Goal: Task Accomplishment & Management: Use online tool/utility

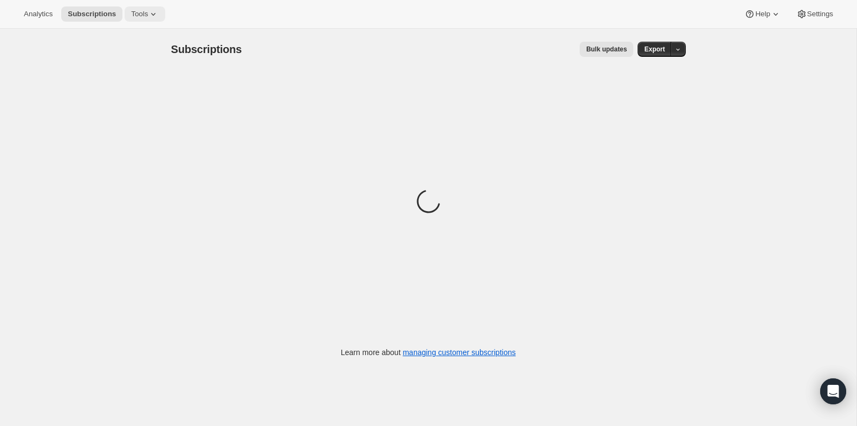
click at [148, 12] on span "Tools" at bounding box center [139, 14] width 17 height 9
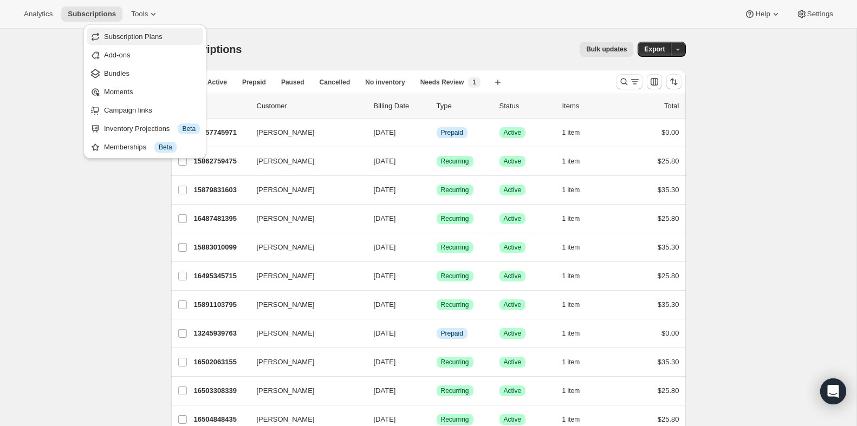
click at [135, 40] on span "Subscription Plans" at bounding box center [133, 36] width 58 height 8
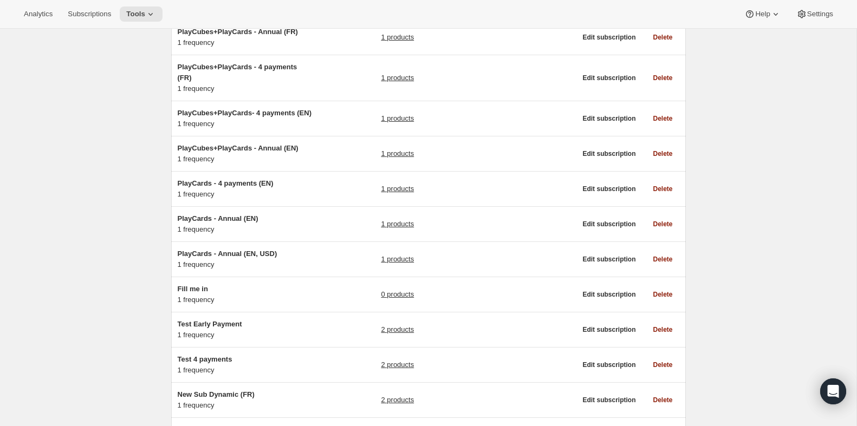
scroll to position [389, 0]
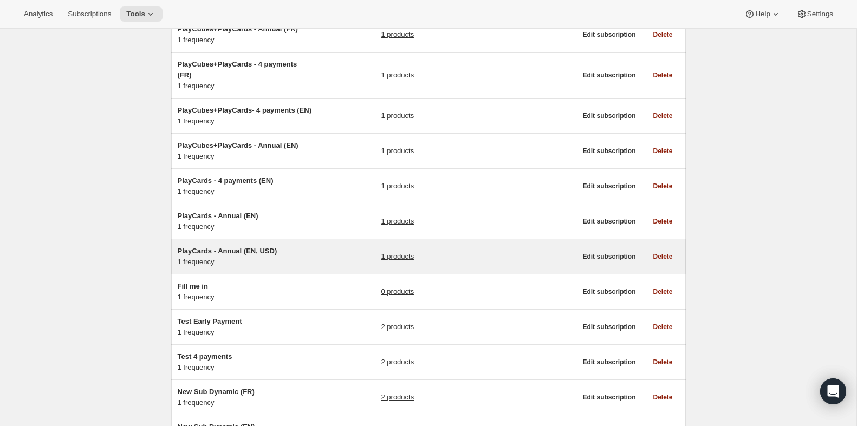
click at [223, 255] on span "PlayCards - Annual (EN, USD)" at bounding box center [228, 251] width 100 height 8
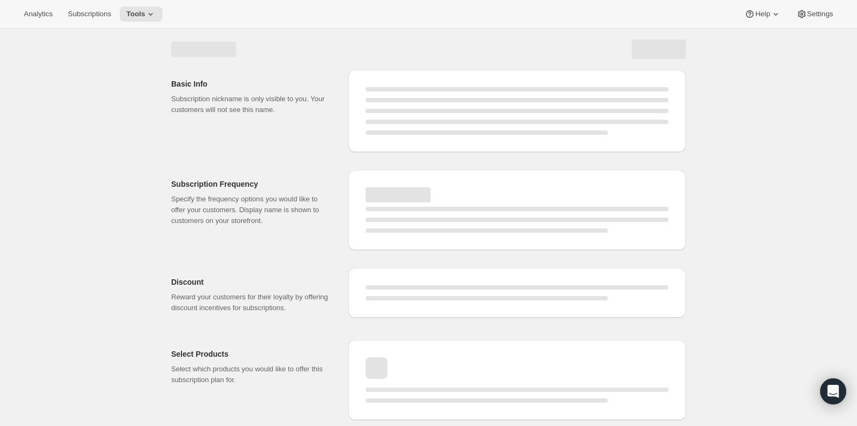
select select "WEEK"
select select "MONTH"
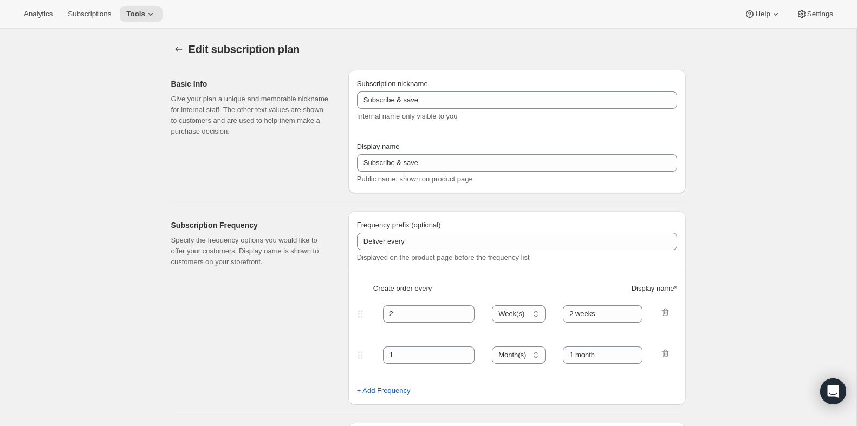
type input "PlayCards - Annual (EN, USD)"
type input "Annual (1 Payment for the Year - SAVE 25%)"
select select "ENABLED"
select select "MONTH"
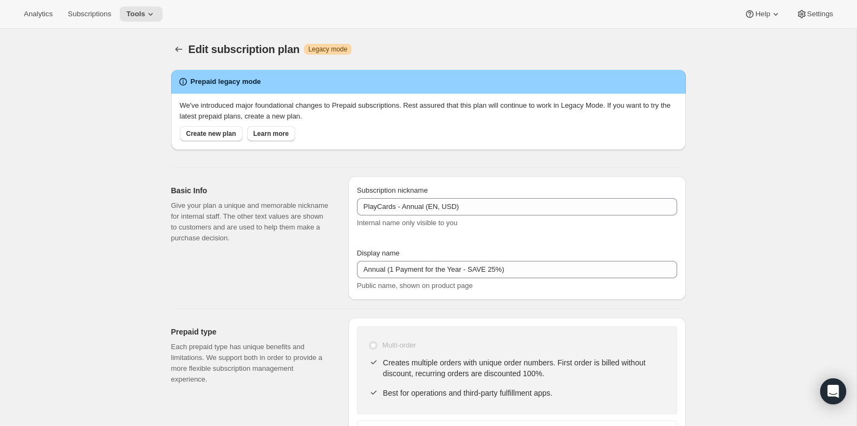
scroll to position [1, 0]
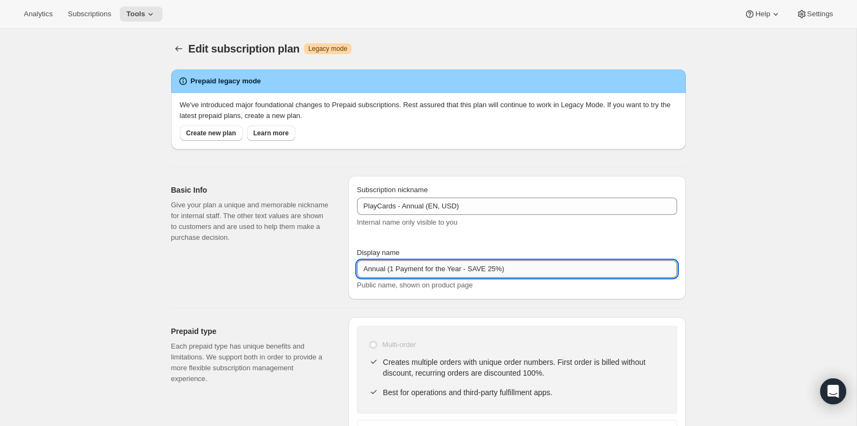
click at [425, 268] on input "Annual (1 Payment for the Year - SAVE 25%)" at bounding box center [517, 269] width 320 height 17
type input "Annual (1 Payment in USD for the Year - SAVE 25%)"
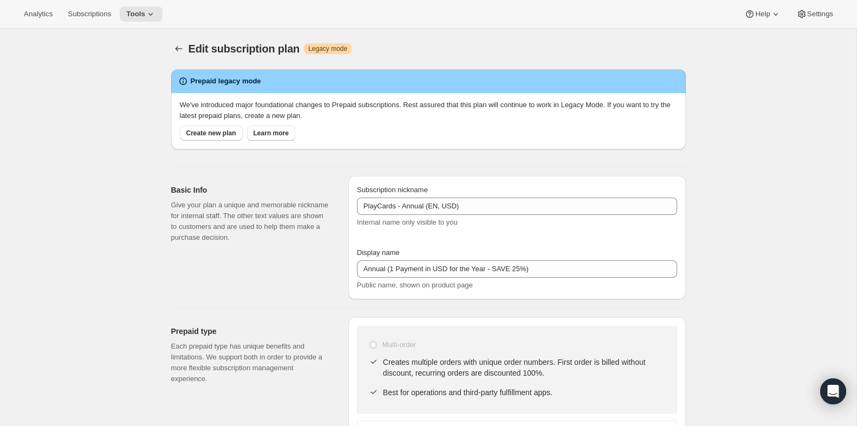
scroll to position [0, 0]
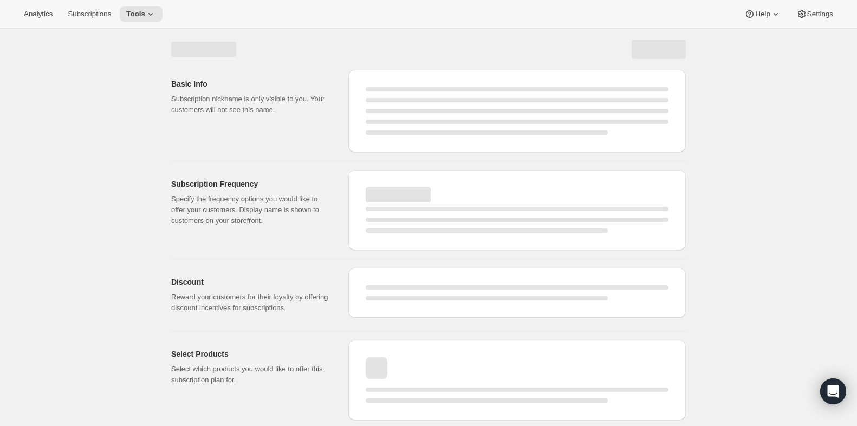
select select "MONTH"
select select "ENABLED"
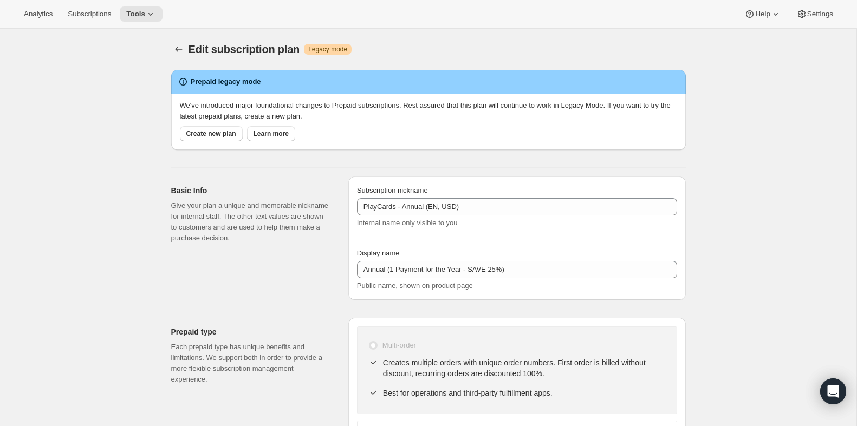
type input "Annual (1 Payment in USD for the Year - SAVE 25%)"
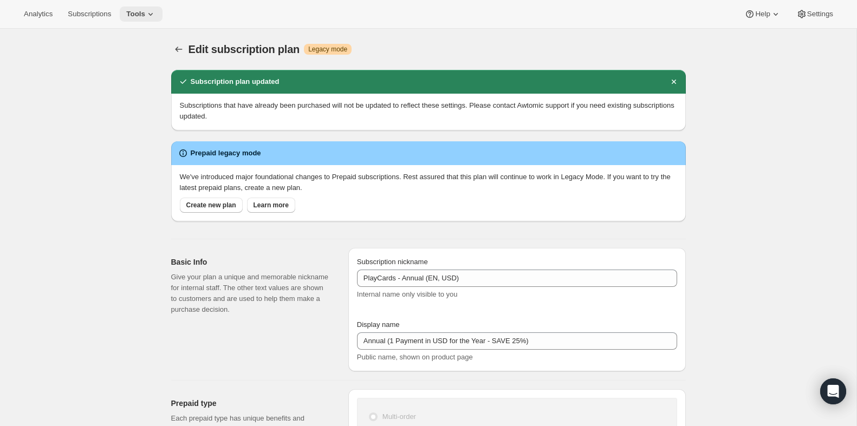
click at [139, 12] on span "Tools" at bounding box center [135, 14] width 19 height 9
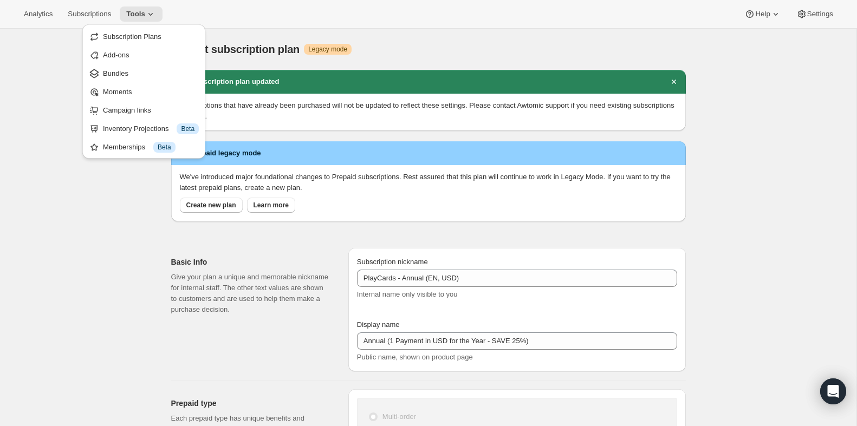
click at [102, 74] on div "Bundles" at bounding box center [144, 73] width 110 height 11
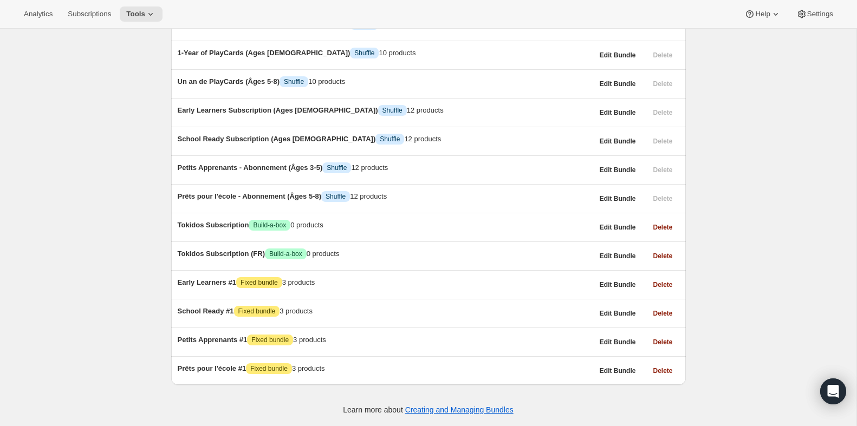
scroll to position [622, 0]
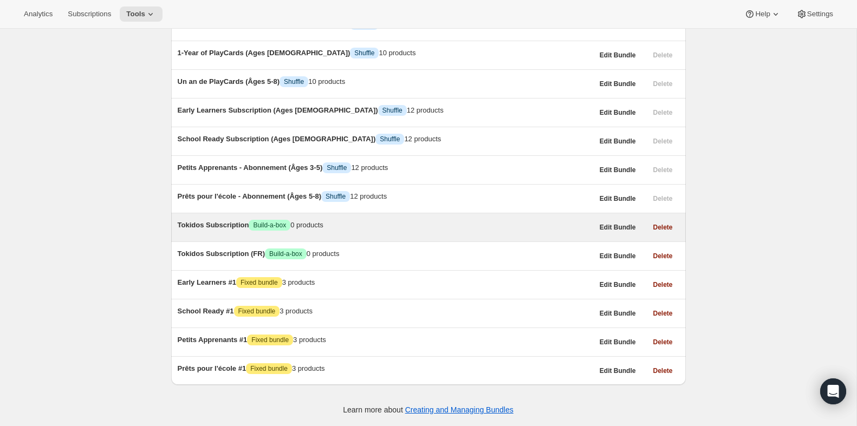
click at [228, 221] on span "Tokidos Subscription" at bounding box center [213, 225] width 71 height 8
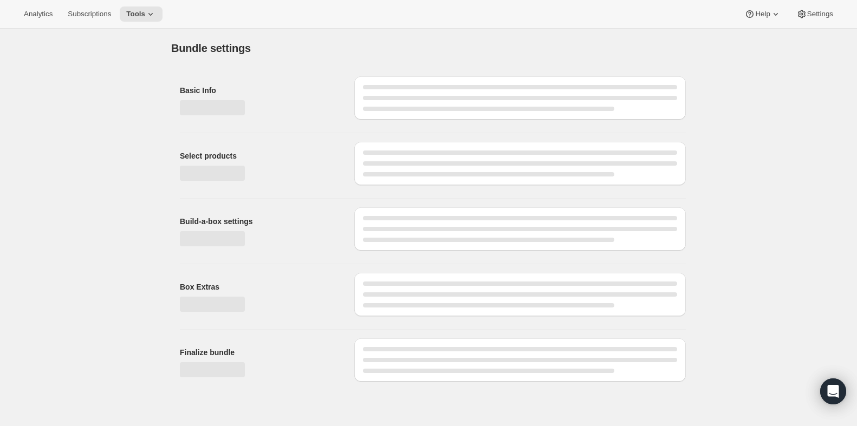
type input "Tokidos Subscription"
radio input "true"
checkbox input "true"
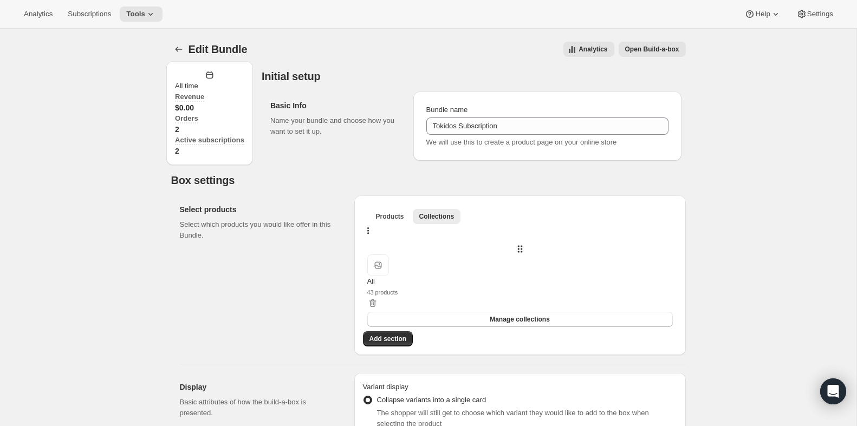
click at [244, 113] on div "Orders 2" at bounding box center [209, 124] width 69 height 22
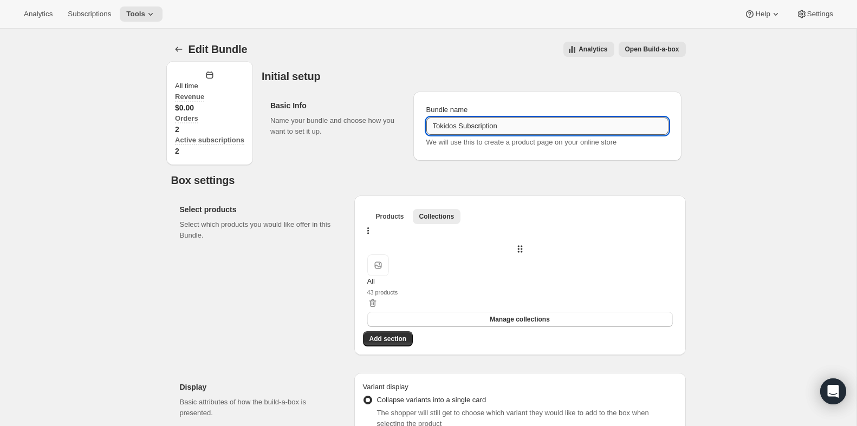
click at [479, 135] on input "Tokidos Subscription" at bounding box center [547, 126] width 242 height 17
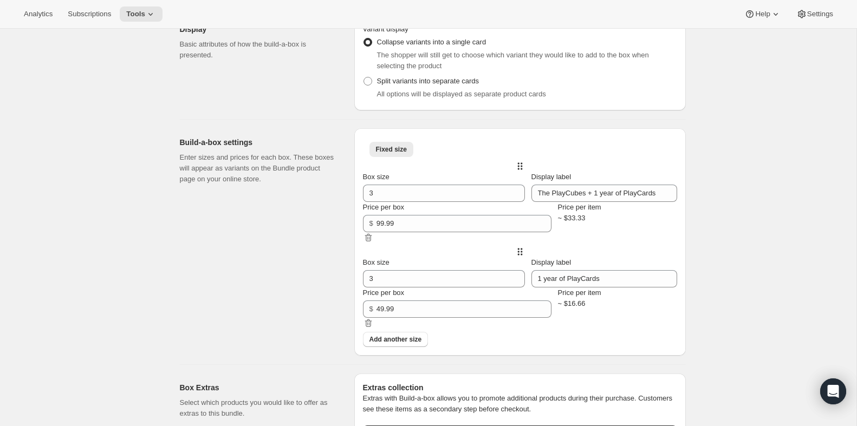
scroll to position [340, 0]
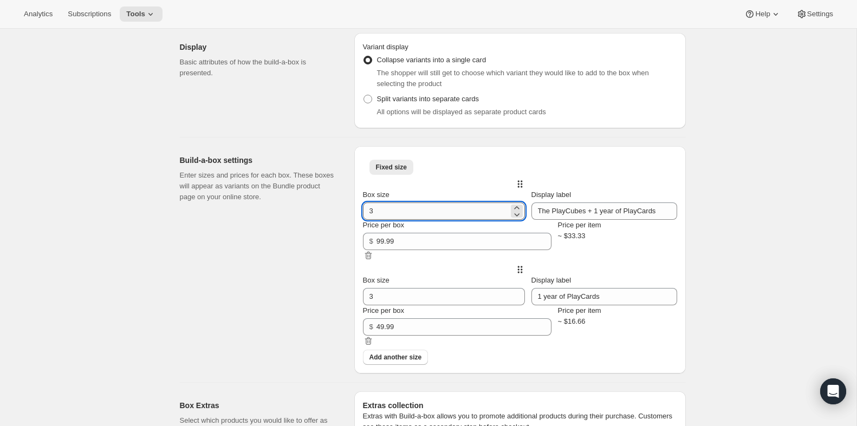
click at [404, 220] on input "3" at bounding box center [436, 211] width 146 height 17
click at [544, 220] on input "The PlayCubes + 1 year of PlayCards" at bounding box center [604, 211] width 146 height 17
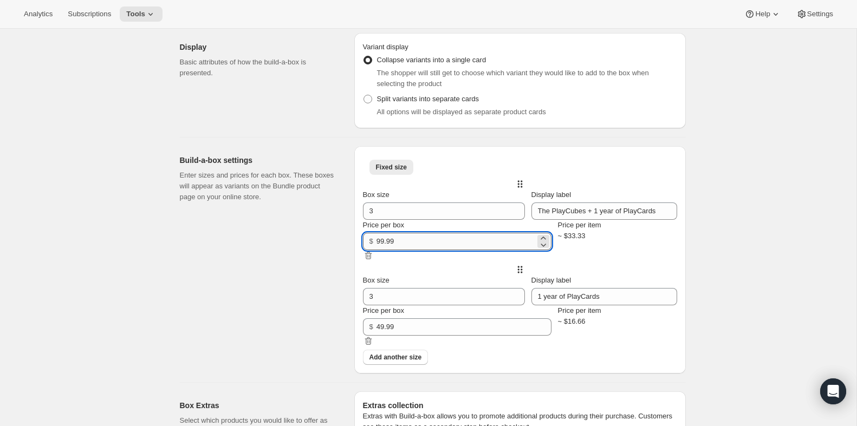
click at [421, 250] on input "99.99" at bounding box center [455, 241] width 159 height 17
click at [411, 305] on input "3" at bounding box center [436, 296] width 146 height 17
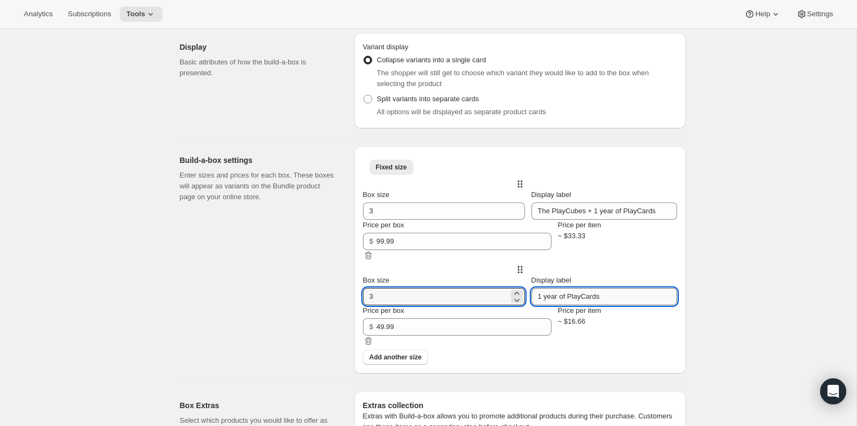
click at [547, 305] on input "1 year of PlayCards" at bounding box center [604, 296] width 146 height 17
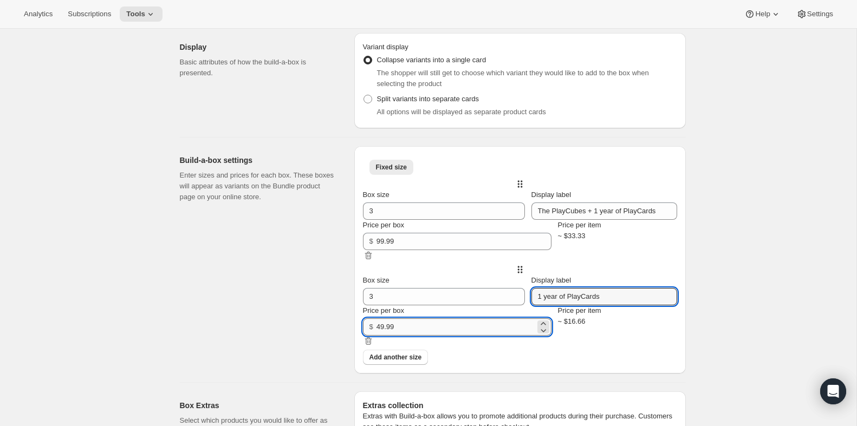
click at [431, 336] on input "49.99" at bounding box center [455, 326] width 159 height 17
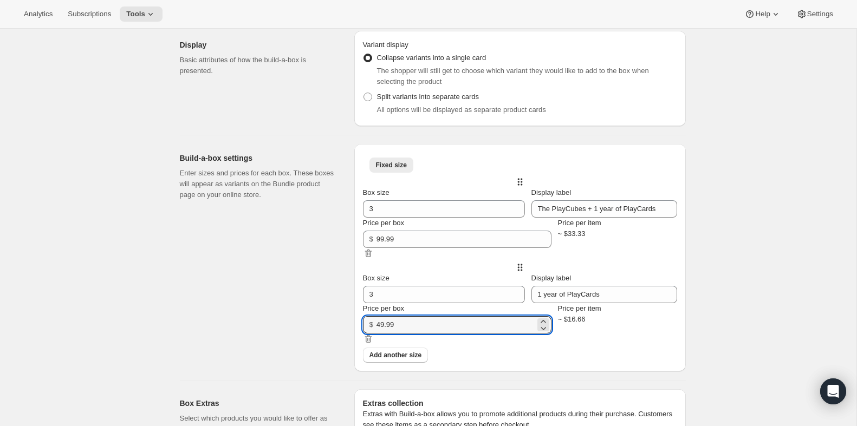
scroll to position [0, 0]
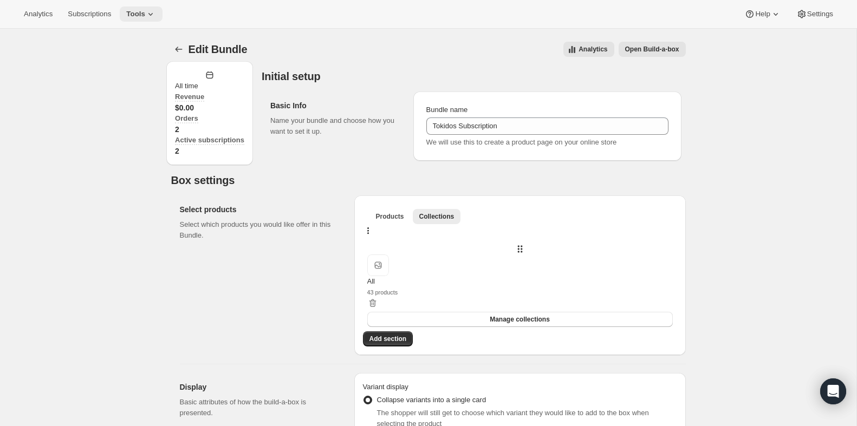
click at [156, 11] on icon at bounding box center [150, 14] width 11 height 11
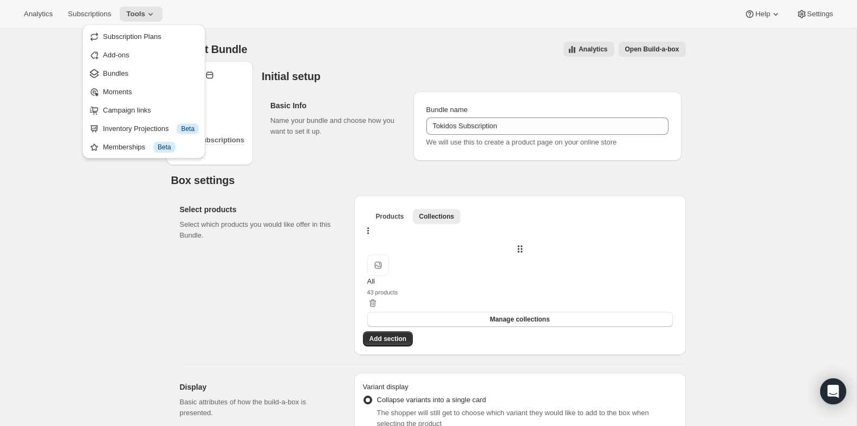
click at [138, 45] on ul "Subscription Plans Add-ons Bundles Moments Campaign links Inventory Projections…" at bounding box center [144, 92] width 116 height 128
click at [140, 35] on span "Subscription Plans" at bounding box center [132, 36] width 58 height 8
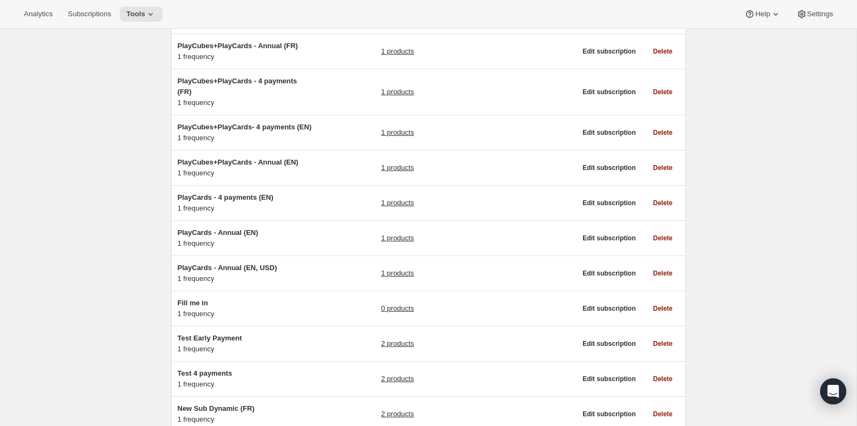
scroll to position [414, 0]
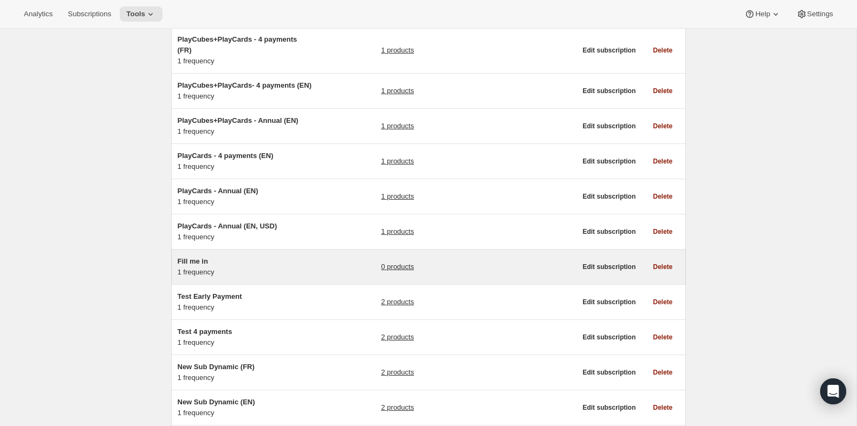
click at [192, 278] on div "Fill me in 1 frequency" at bounding box center [245, 267] width 135 height 22
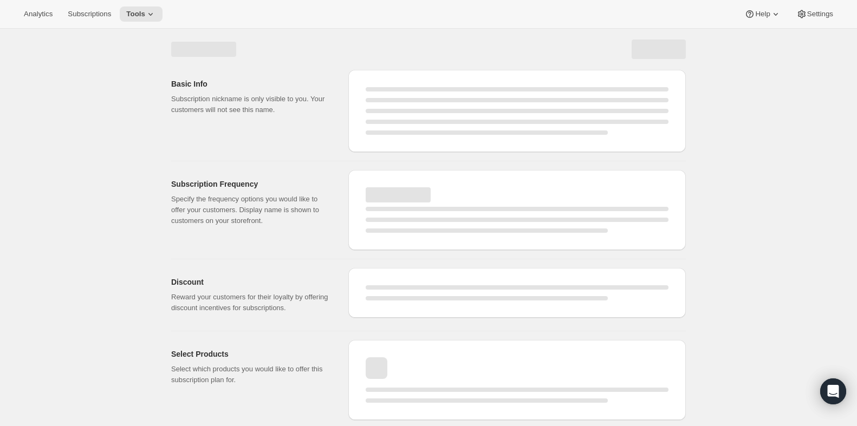
select select "WEEK"
select select "MONTH"
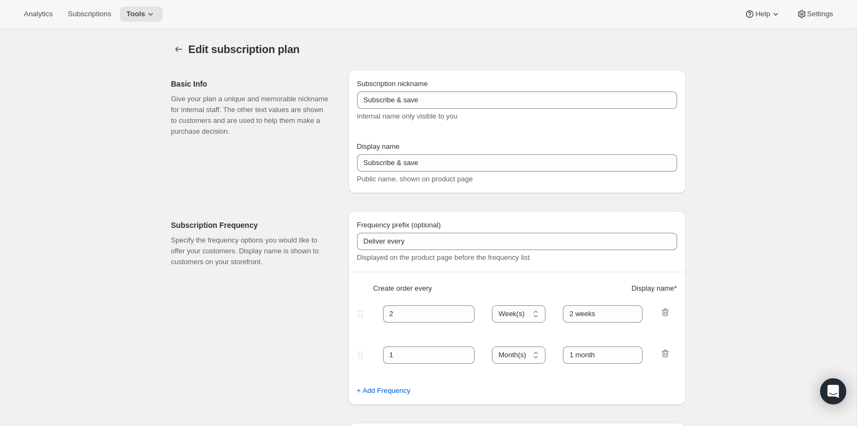
type input "Fill me in"
type input "Subscribe & Save"
select select "ENABLED"
select select "MONTH"
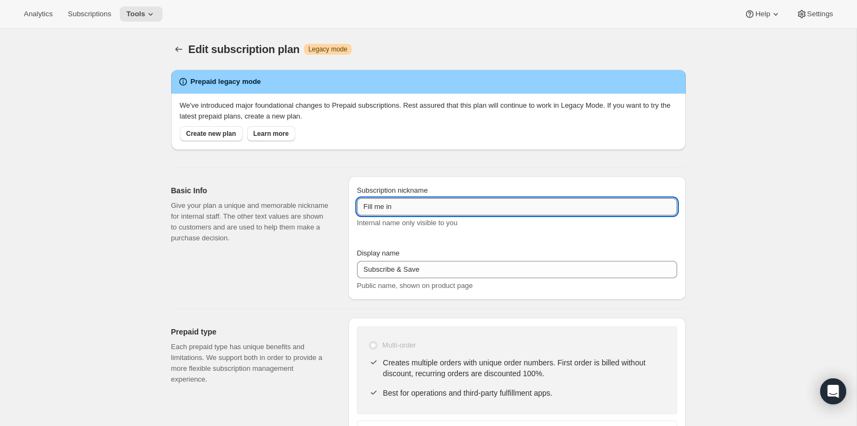
click at [428, 208] on input "Fill me in" at bounding box center [517, 206] width 320 height 17
paste input "PlayCards - Annual (EN, USD)"
click at [448, 206] on input "PlayCards - Annual (EN, USD)" at bounding box center [517, 206] width 320 height 17
type input "PlayCards - Annual (EN, CAD)"
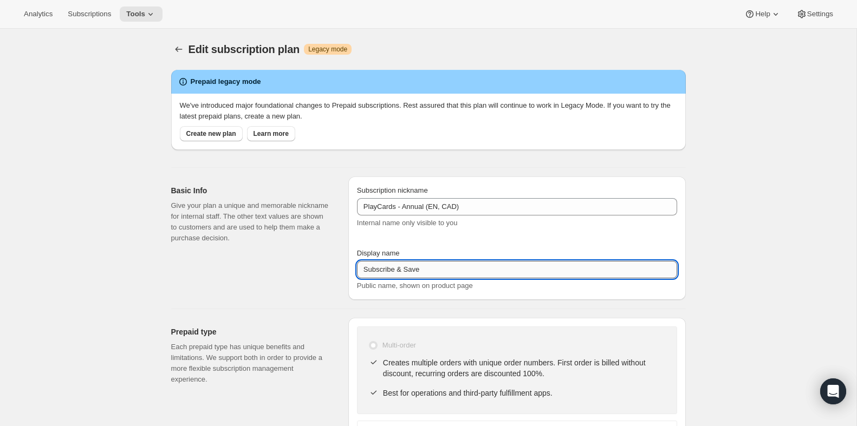
click at [415, 274] on input "Subscribe & Save" at bounding box center [517, 269] width 320 height 17
paste input "Annual (1 Payment in USD for the Year - SAVE 25%)"
click at [440, 270] on input "Annual (1 Payment in USD for the Year - SAVE 25%)" at bounding box center [517, 269] width 320 height 17
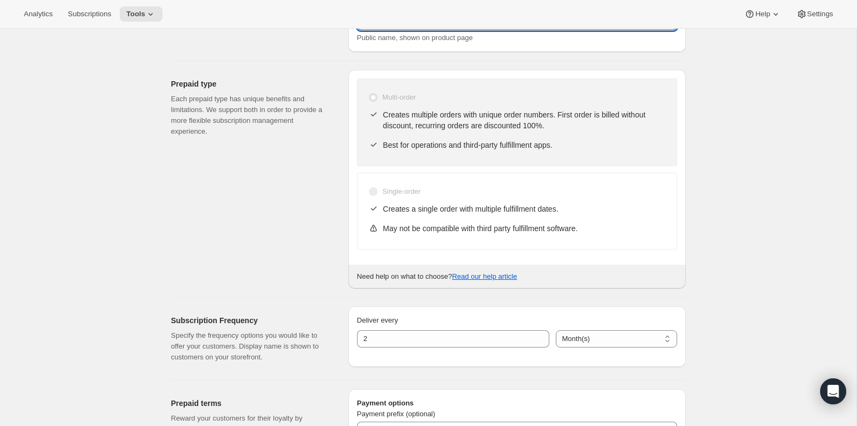
scroll to position [247, 0]
type input "Annual (1 Payment in CAD for the Year - SAVE 25%)"
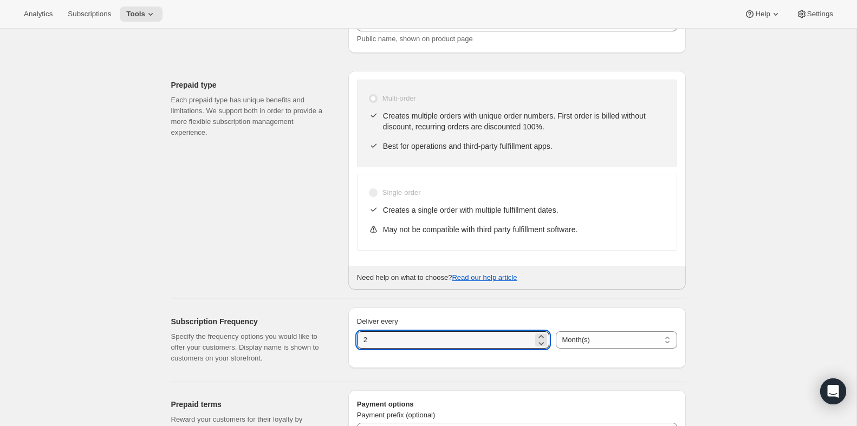
drag, startPoint x: 396, startPoint y: 340, endPoint x: 333, endPoint y: 337, distance: 64.0
click at [333, 338] on div "Subscription Frequency Specify the frequency options you would like to offer yo…" at bounding box center [423, 336] width 523 height 74
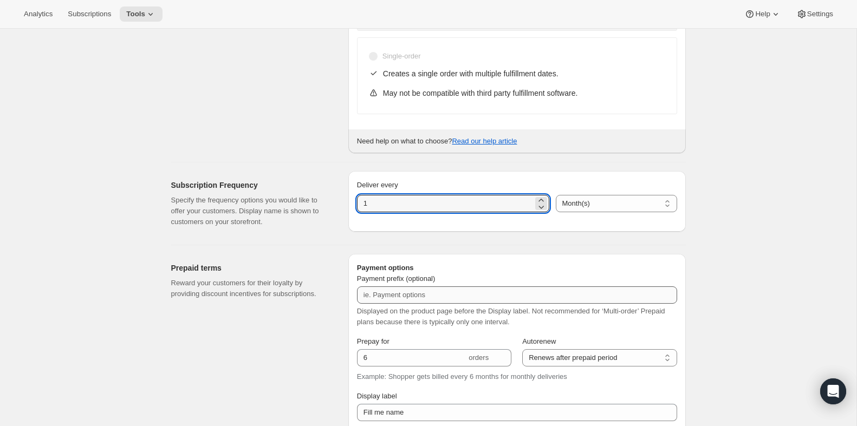
scroll to position [463, 0]
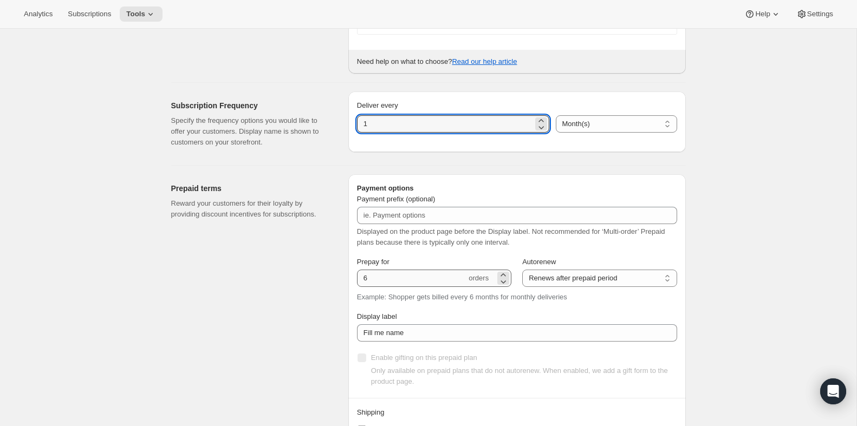
type input "1"
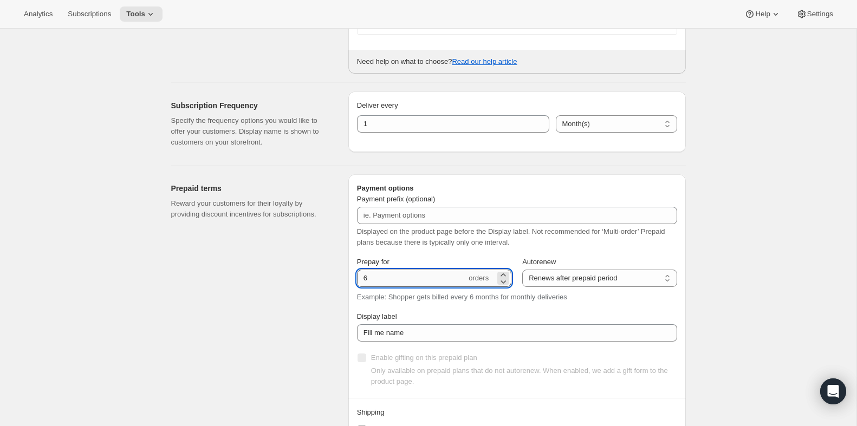
drag, startPoint x: 394, startPoint y: 275, endPoint x: 357, endPoint y: 278, distance: 37.0
click at [357, 278] on input "6" at bounding box center [411, 278] width 109 height 17
type input "4"
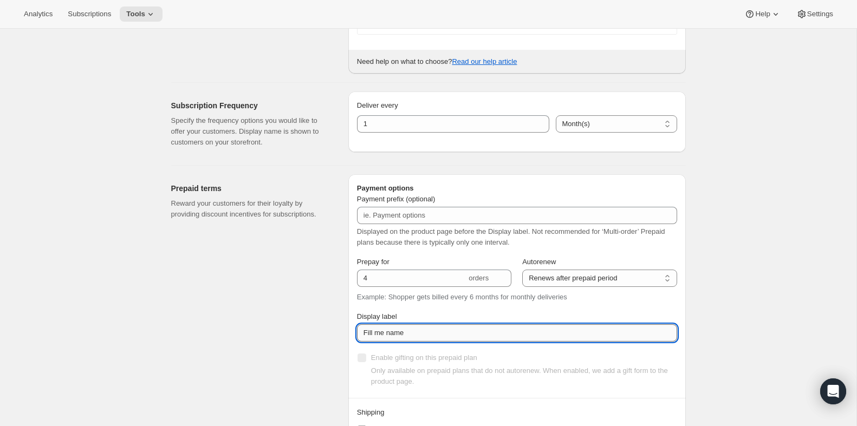
click at [455, 328] on input "Fill me name" at bounding box center [517, 332] width 320 height 17
paste input "✔️ 3 new PlayCards every 3 months. </br>✔️ 10% OFF on all your next purchases."
paste input "text"
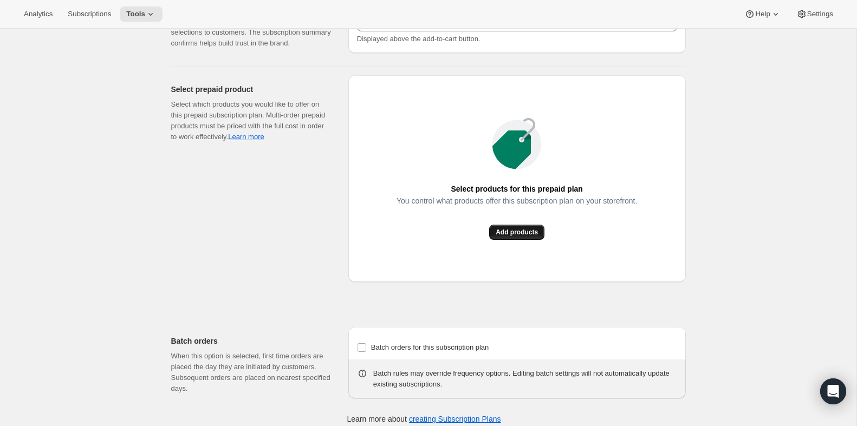
scroll to position [994, 0]
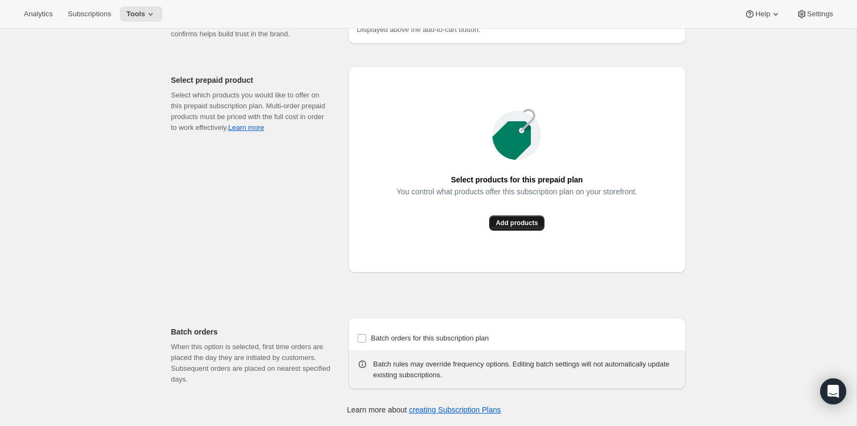
type input "✔️ 3 new PlayCards every 3 months. </br>✔️ 10% OFF on all your next purchases."
click at [510, 219] on span "Add products" at bounding box center [517, 223] width 42 height 9
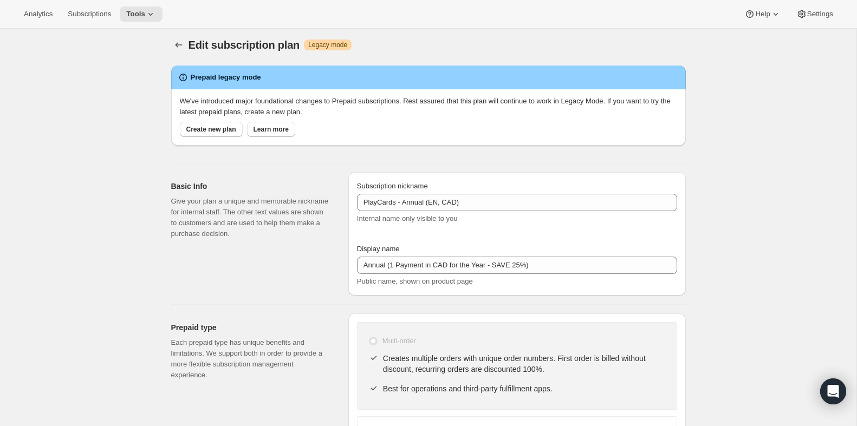
scroll to position [0, 0]
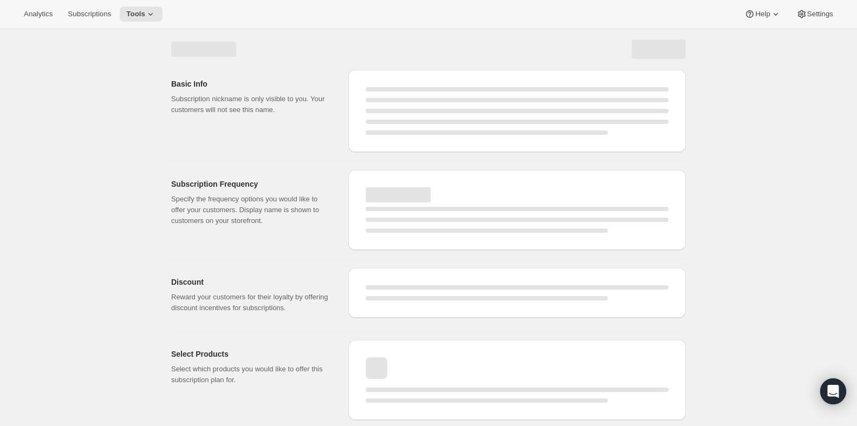
select select "MONTH"
select select "ENABLED"
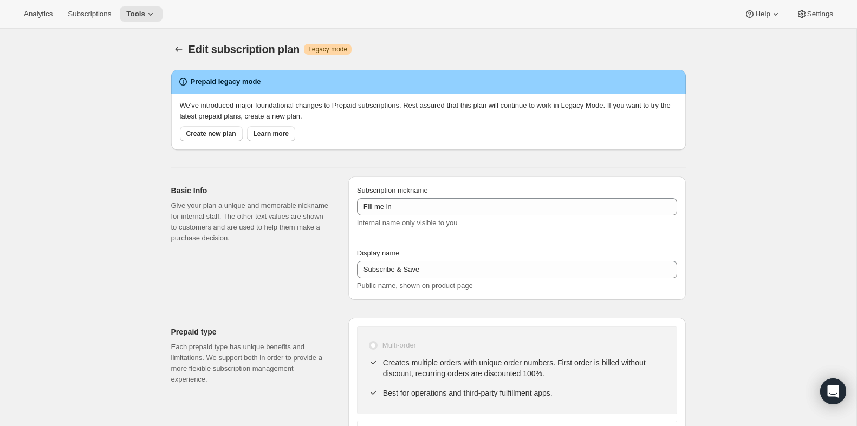
type input "PlayCards - Annual (EN, CAD)"
type input "Annual (1 Payment in CAD for the Year - SAVE 25%)"
type input "1"
type input "4"
type input "✔️ 3 new PlayCards every 3 months. </br>✔️ 10% OFF on all your next purchases."
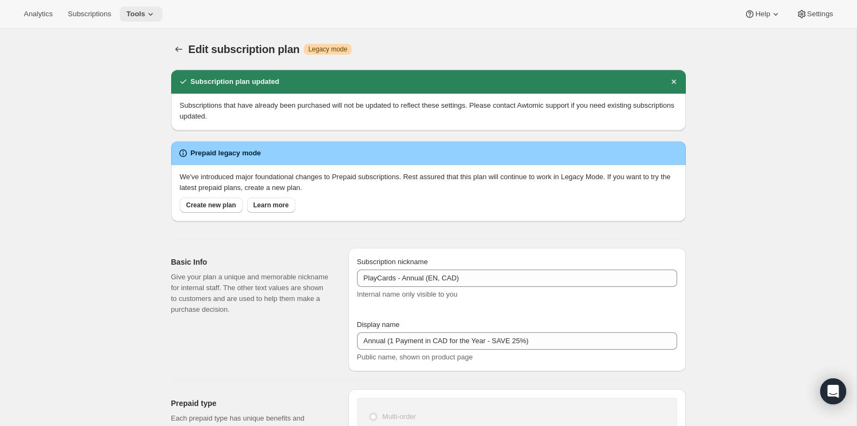
click at [129, 15] on button "Tools" at bounding box center [141, 13] width 43 height 15
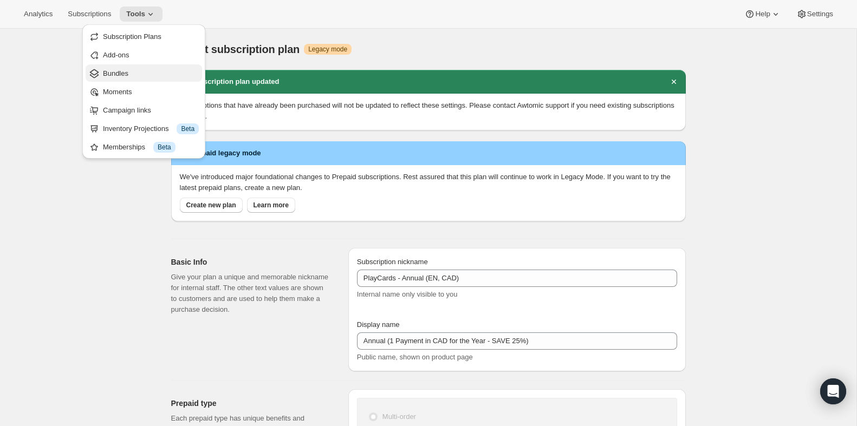
click at [113, 69] on span "Bundles" at bounding box center [115, 73] width 25 height 8
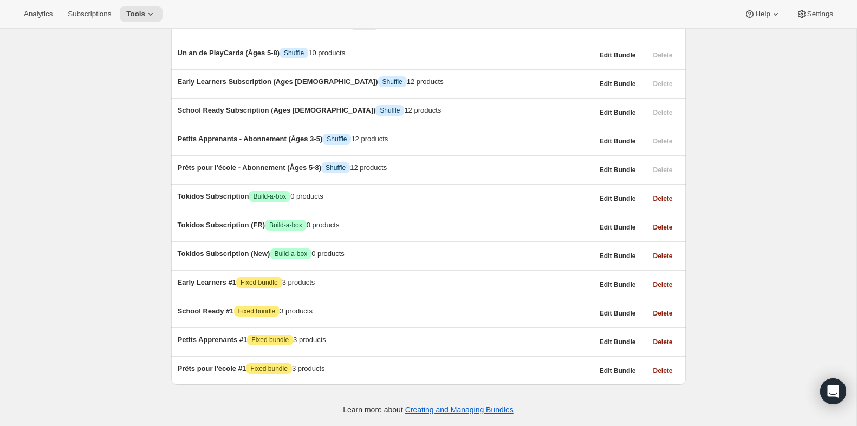
scroll to position [656, 0]
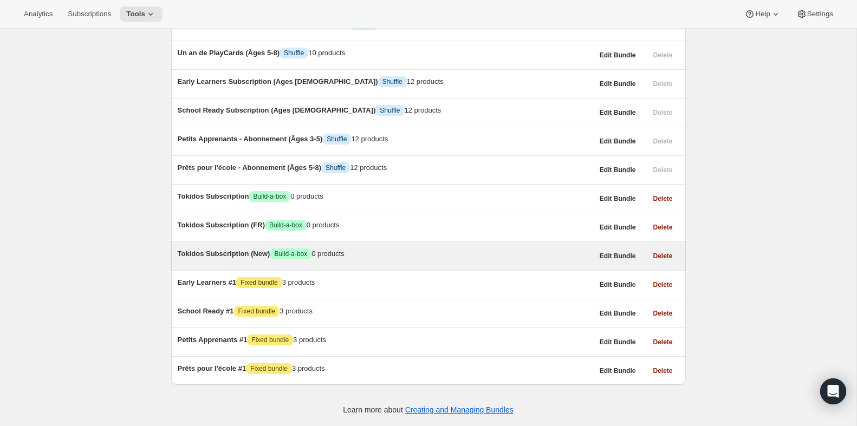
click at [231, 250] on span "Tokidos Subscription (New)" at bounding box center [224, 254] width 93 height 8
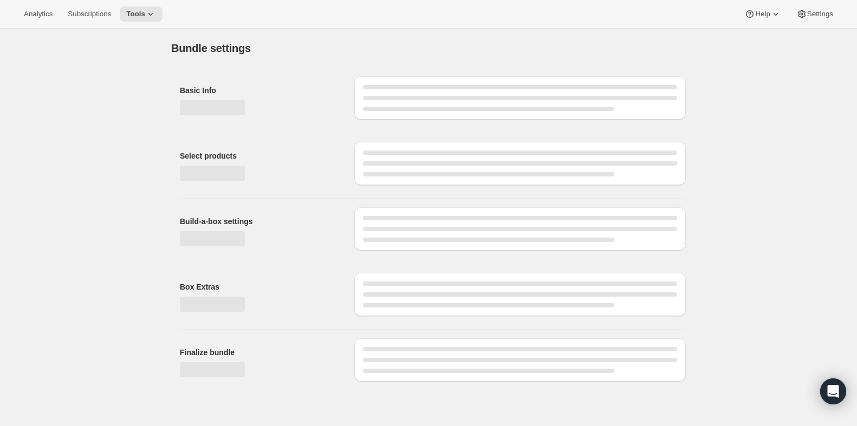
type input "Tokidos Subscription (New)"
radio input "true"
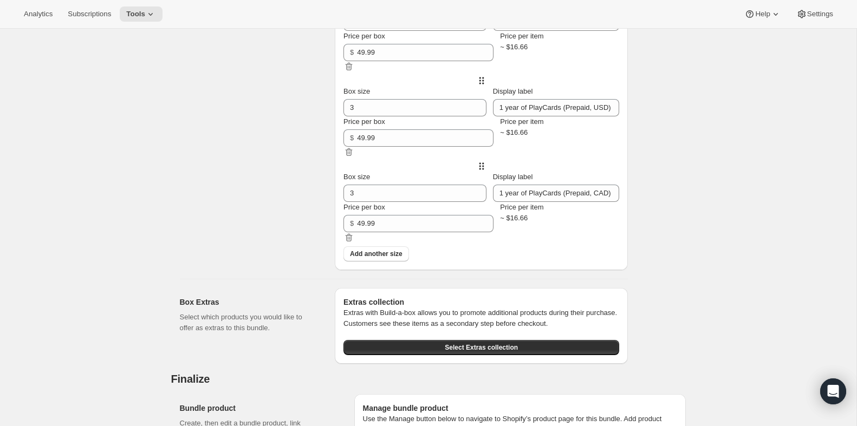
scroll to position [787, 0]
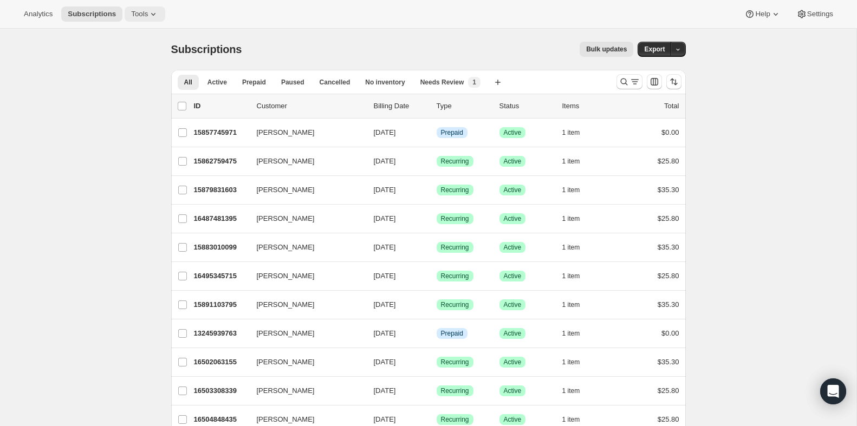
click at [151, 15] on icon at bounding box center [153, 14] width 11 height 11
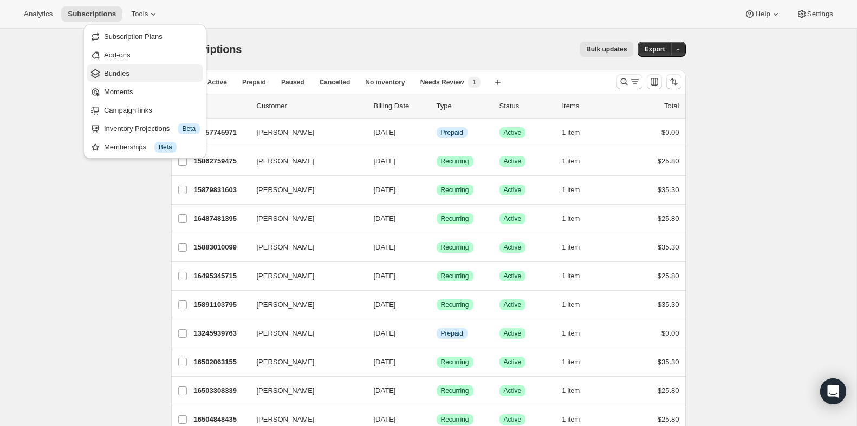
click at [120, 74] on span "Bundles" at bounding box center [116, 73] width 25 height 8
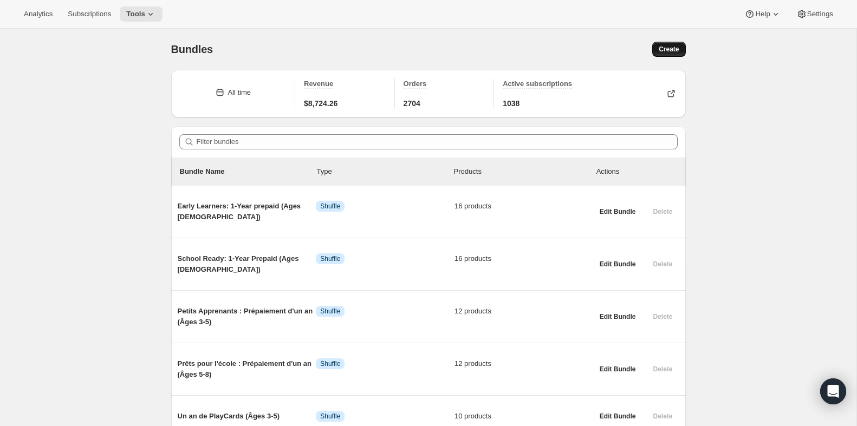
click at [666, 48] on span "Create" at bounding box center [669, 49] width 20 height 9
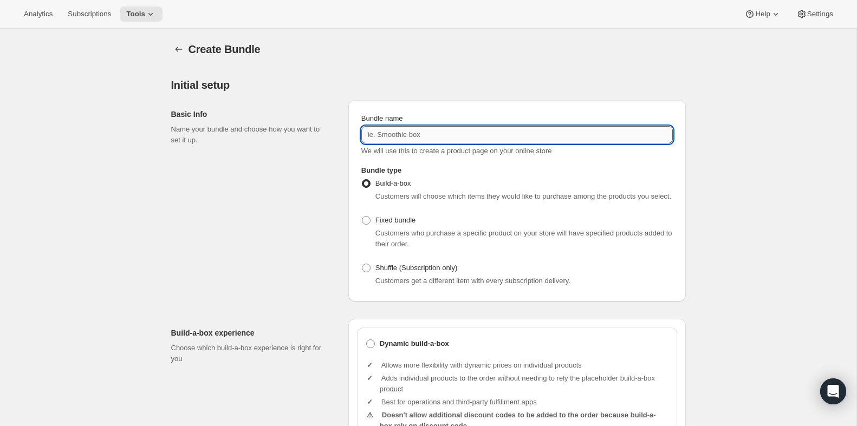
click at [406, 138] on input "Bundle name" at bounding box center [516, 134] width 311 height 17
paste input "Tokidos Subscription"
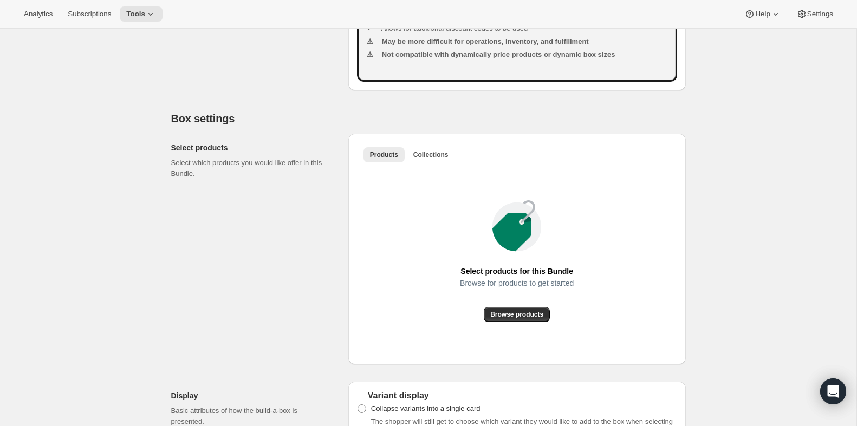
scroll to position [520, 0]
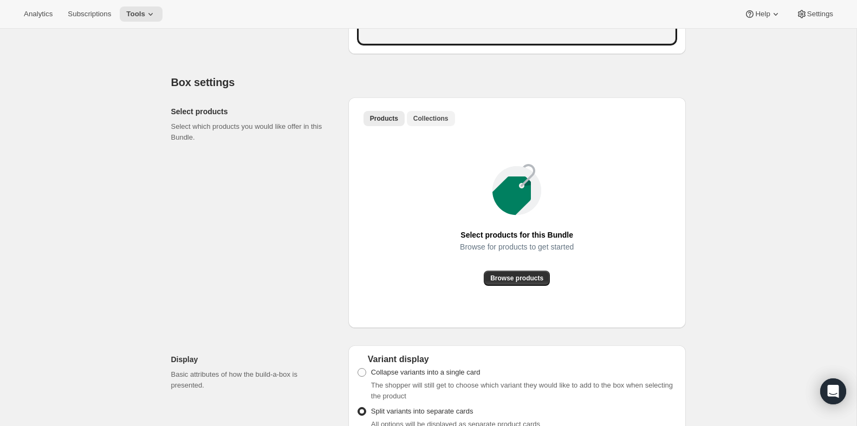
type input "Tokidos Subscription (New)"
click at [446, 123] on span "Collections" at bounding box center [430, 118] width 35 height 9
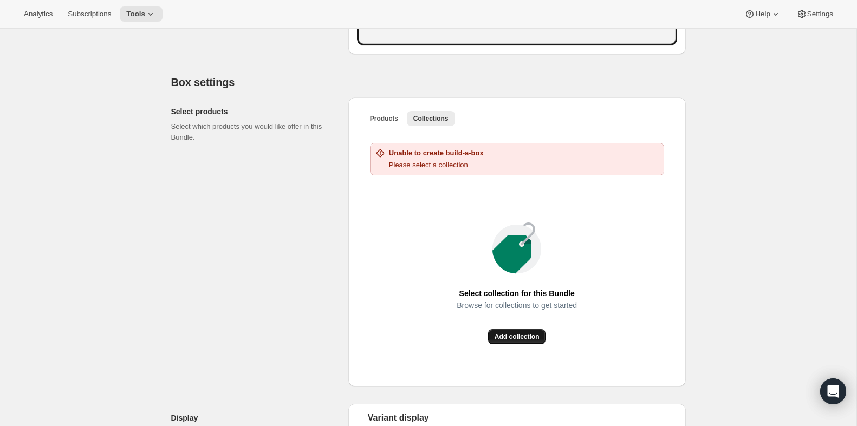
click at [528, 341] on span "Add collection" at bounding box center [516, 337] width 45 height 9
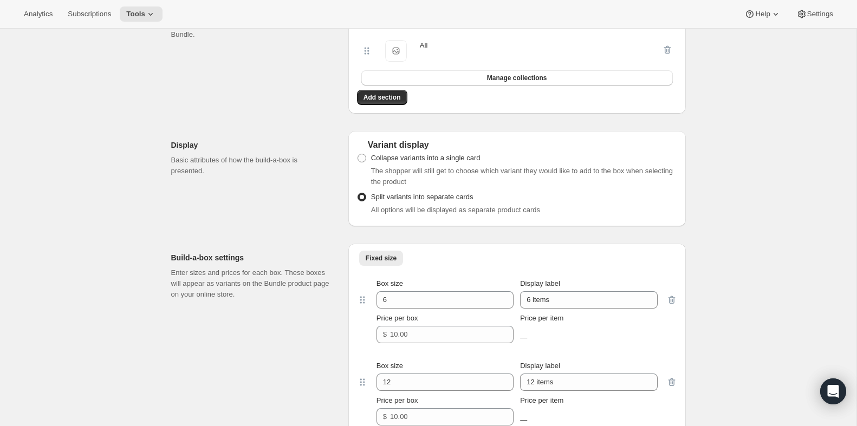
scroll to position [670, 0]
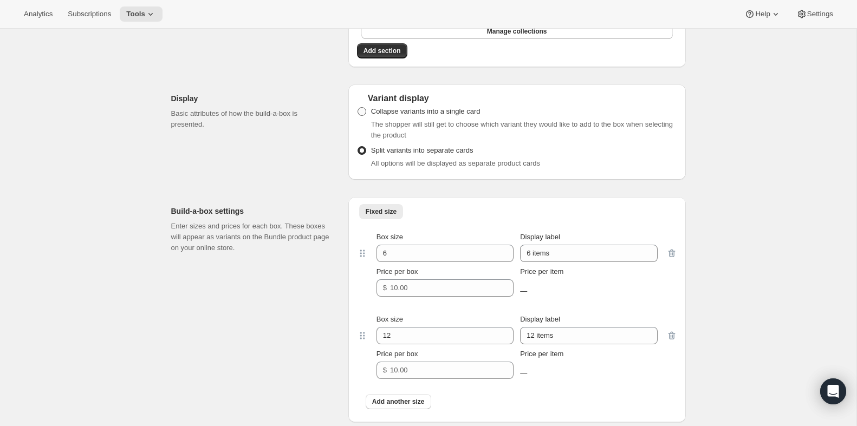
click at [410, 115] on span "Collapse variants into a single card" at bounding box center [425, 111] width 109 height 8
click at [358, 108] on input "Collapse variants into a single card" at bounding box center [357, 107] width 1 height 1
radio input "true"
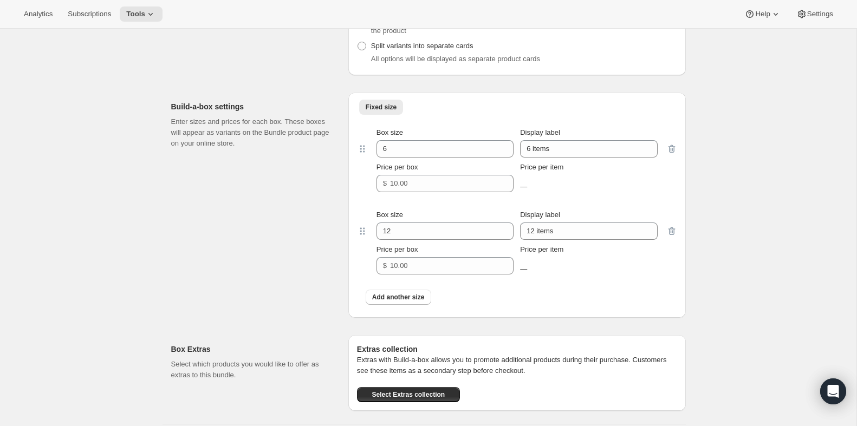
scroll to position [779, 0]
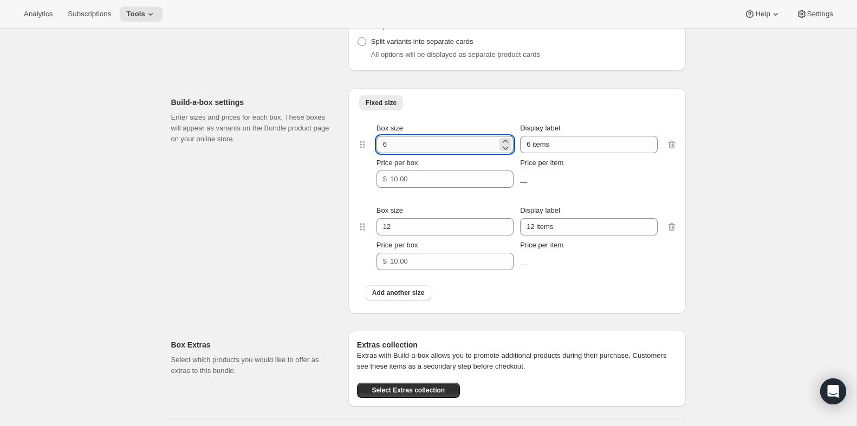
click at [414, 153] on input "6" at bounding box center [436, 144] width 121 height 17
paste input "3"
paste input "number"
type input "3"
click at [558, 153] on input "6 items" at bounding box center [588, 144] width 137 height 17
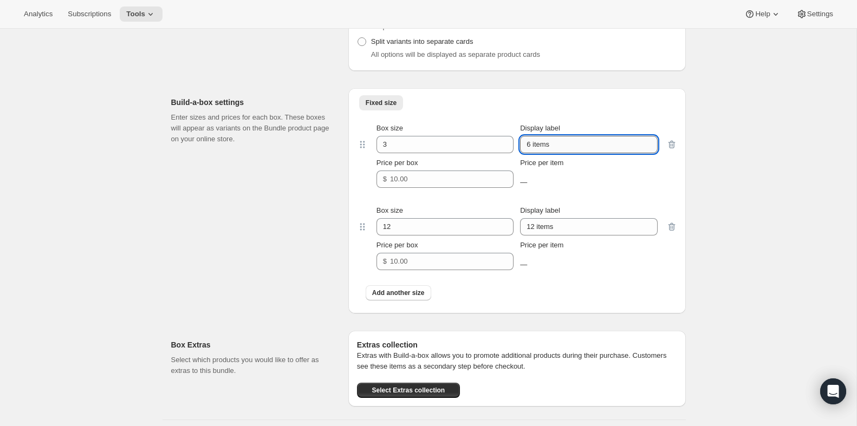
paste input "The PlayCubes + 1 year of PlayCard"
type input "The PlayCubes + 1 year of PlayCards"
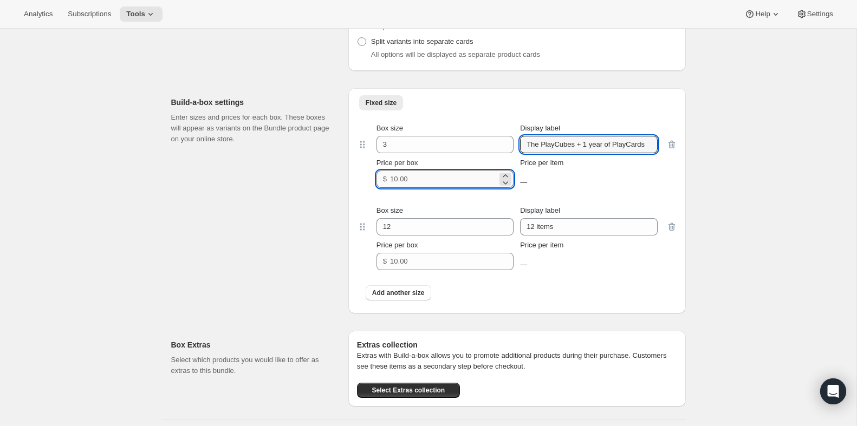
click at [420, 188] on input "Price per box" at bounding box center [443, 179] width 107 height 17
paste input "99.99"
type input "99.99"
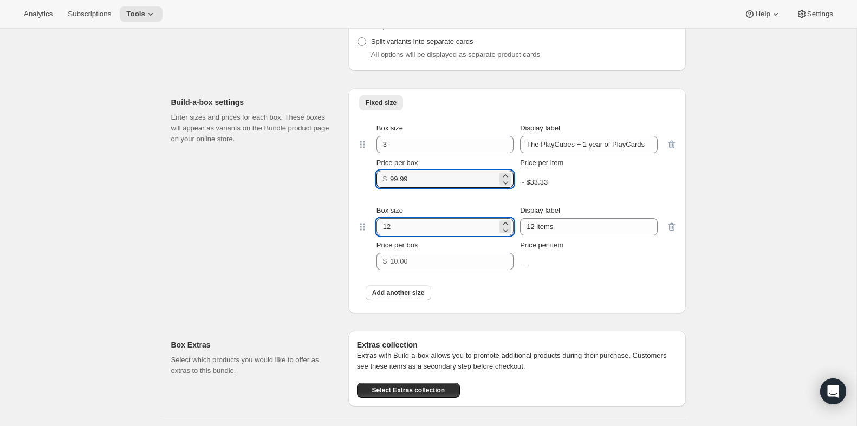
click at [402, 236] on input "12" at bounding box center [436, 226] width 121 height 17
paste input "3"
type input "3"
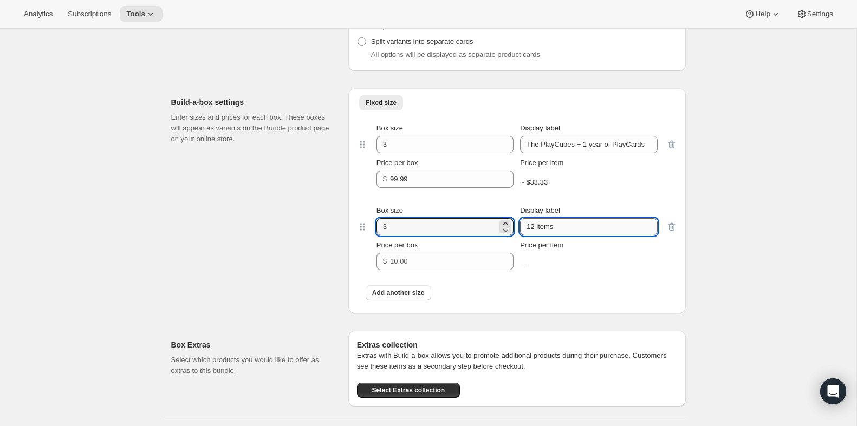
click at [547, 236] on input "12 items" at bounding box center [588, 226] width 137 height 17
paste input "year of PlayCard"
type input "1 year of PlayCards"
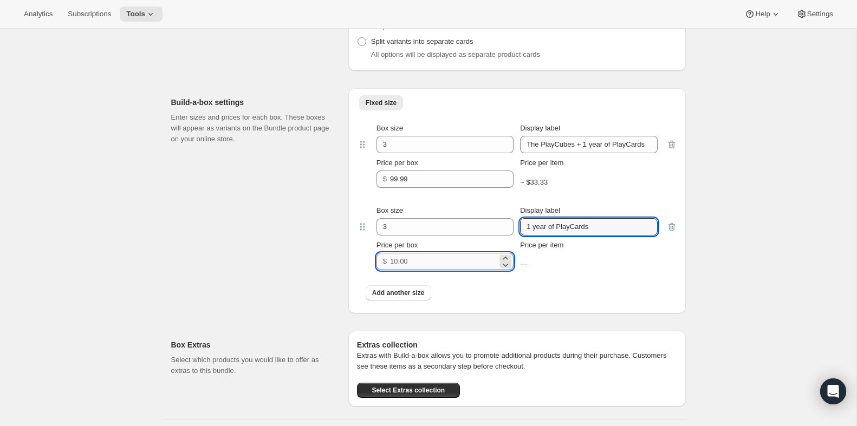
click at [409, 270] on input "Price per box" at bounding box center [443, 261] width 107 height 17
paste input "49.99"
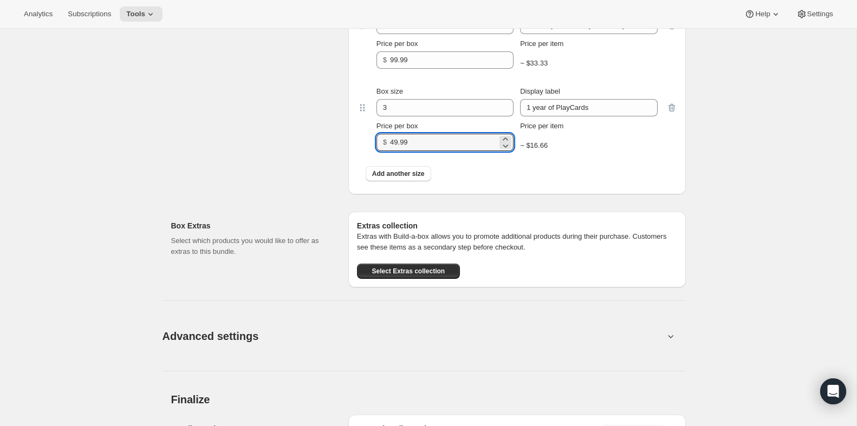
scroll to position [893, 0]
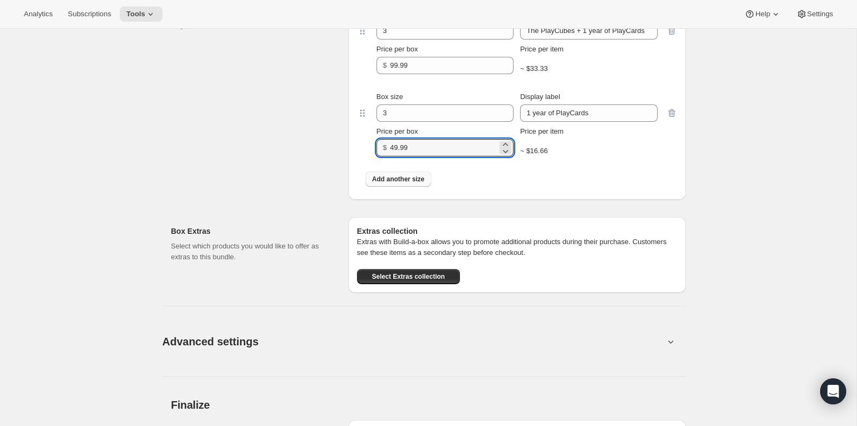
type input "49.99"
click at [405, 184] on span "Add another size" at bounding box center [398, 179] width 53 height 9
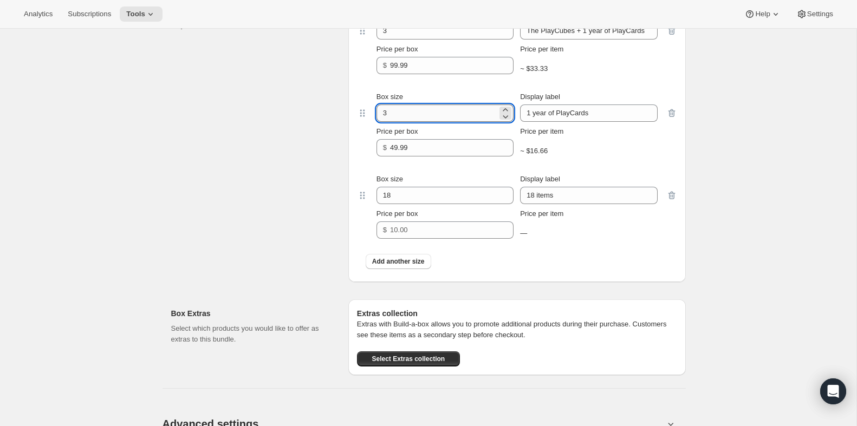
click at [422, 122] on input "3" at bounding box center [436, 113] width 121 height 17
click at [418, 204] on input "18" at bounding box center [436, 195] width 121 height 17
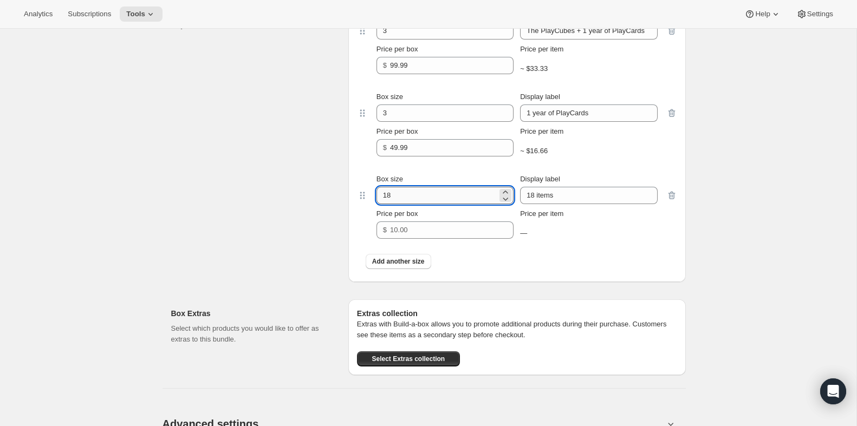
paste input "3"
type input "3"
click at [601, 40] on input "The PlayCubes + 1 year of PlayCards" at bounding box center [588, 30] width 137 height 17
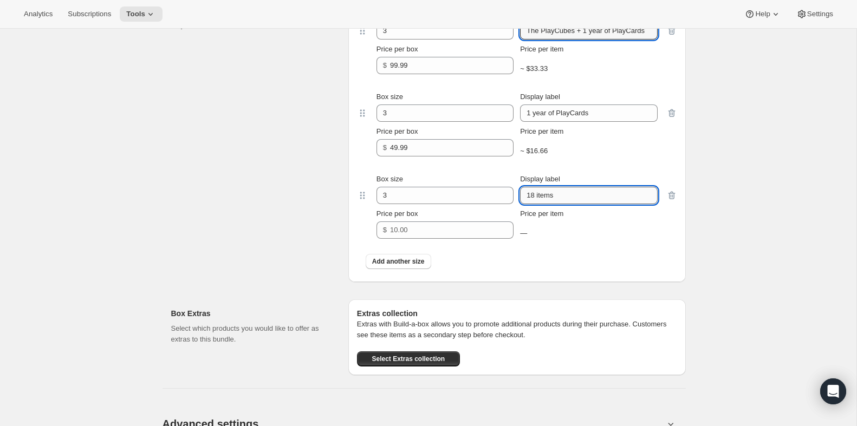
click at [558, 204] on input "18 items" at bounding box center [588, 195] width 137 height 17
paste input "The PlayCubes + 1 year of PlayCard"
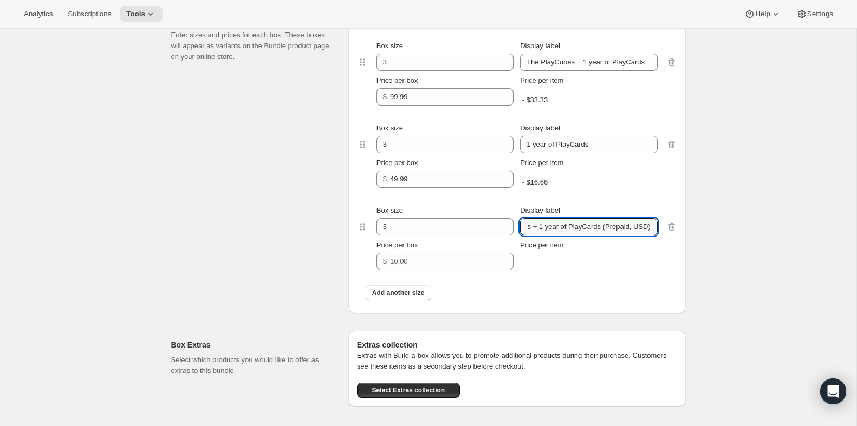
scroll to position [860, 0]
type input "The PlayCubes + 1 year of PlayCards (Prepaid, USD)"
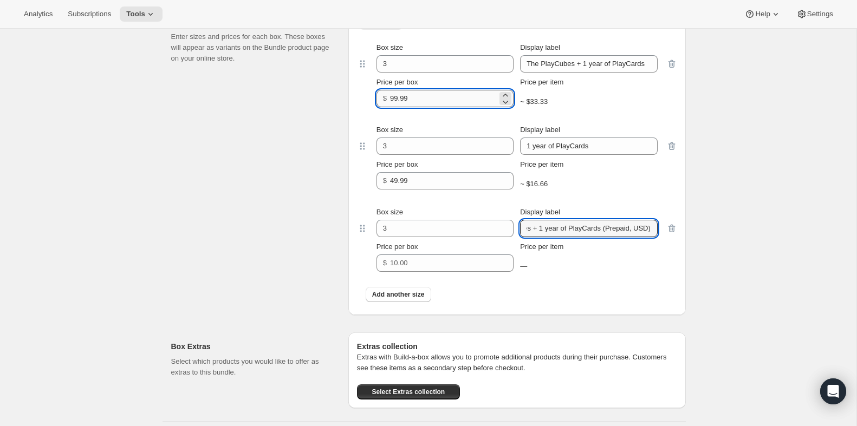
click at [455, 107] on input "99.99" at bounding box center [443, 98] width 107 height 17
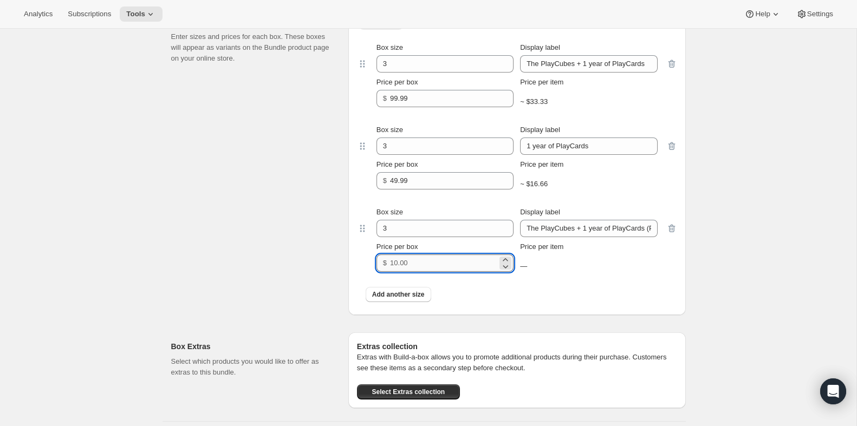
click at [446, 272] on input "Price per box" at bounding box center [443, 263] width 107 height 17
paste input "99.99"
type input "99.99"
click at [407, 299] on span "Add another size" at bounding box center [398, 294] width 53 height 9
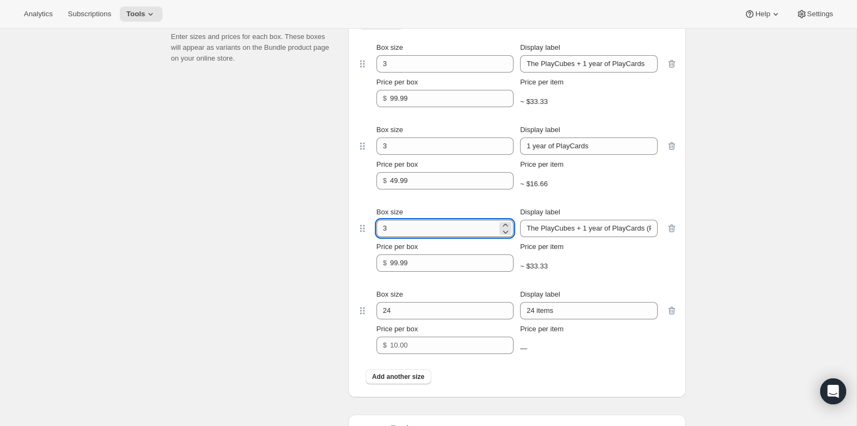
click at [430, 237] on input "3" at bounding box center [436, 228] width 121 height 17
click at [417, 316] on input "24" at bounding box center [436, 310] width 121 height 17
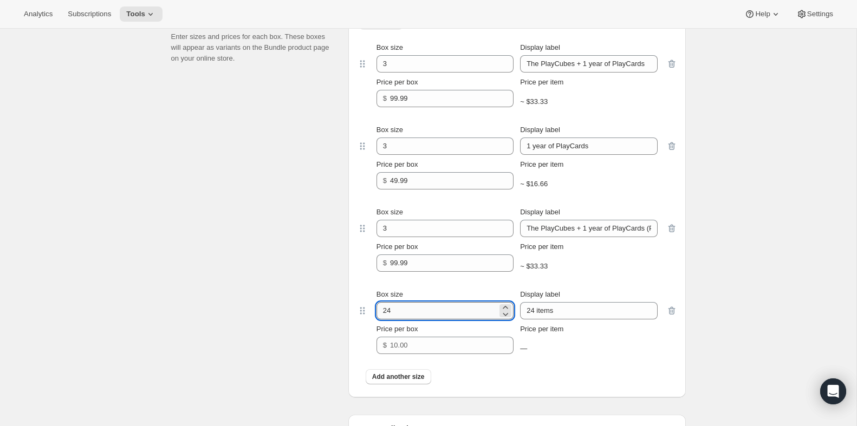
paste input "3"
type input "3"
click at [552, 237] on input "The PlayCubes + 1 year of PlayCards (Prepaid, USD)" at bounding box center [588, 228] width 137 height 17
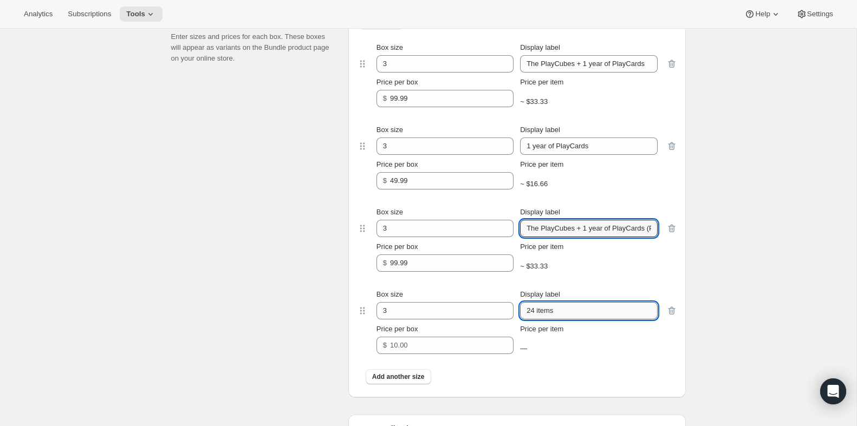
click at [541, 320] on input "24 items" at bounding box center [588, 310] width 137 height 17
paste input "The PlayCubes + 1 year of PlayCards (Prepaid, USD)"
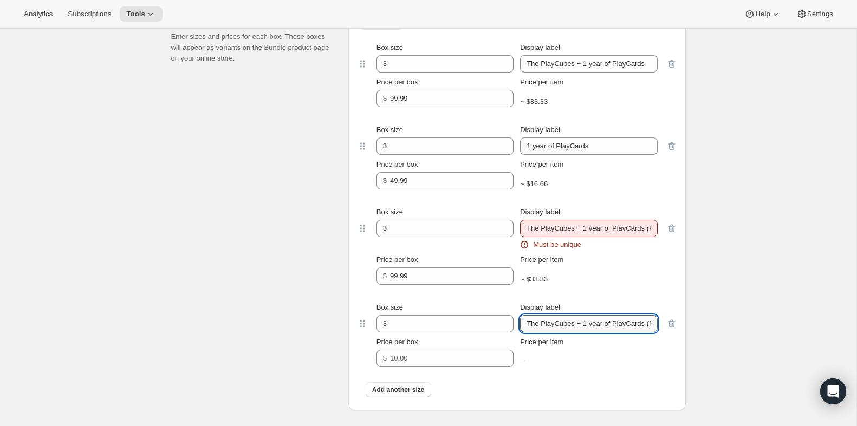
scroll to position [0, 48]
click at [642, 333] on input "The PlayCubes + 1 year of PlayCards (Prepaid, USD)" at bounding box center [588, 323] width 137 height 17
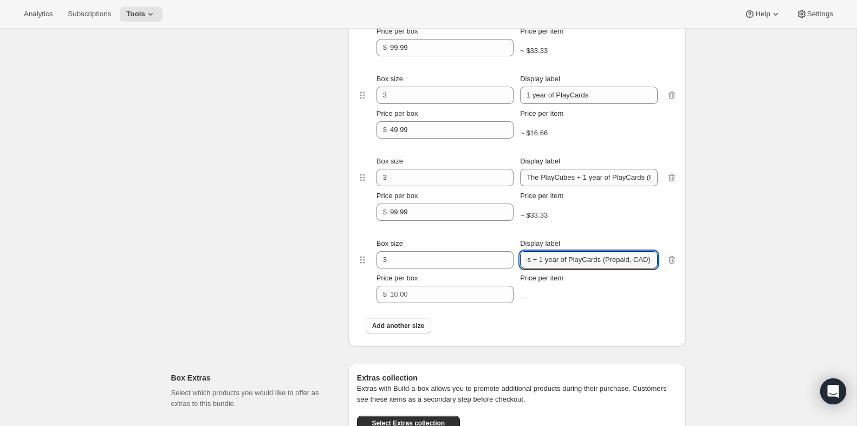
scroll to position [911, 0]
type input "The PlayCubes + 1 year of PlayCards (Prepaid, CAD)"
click at [422, 330] on span "Add another size" at bounding box center [398, 325] width 53 height 9
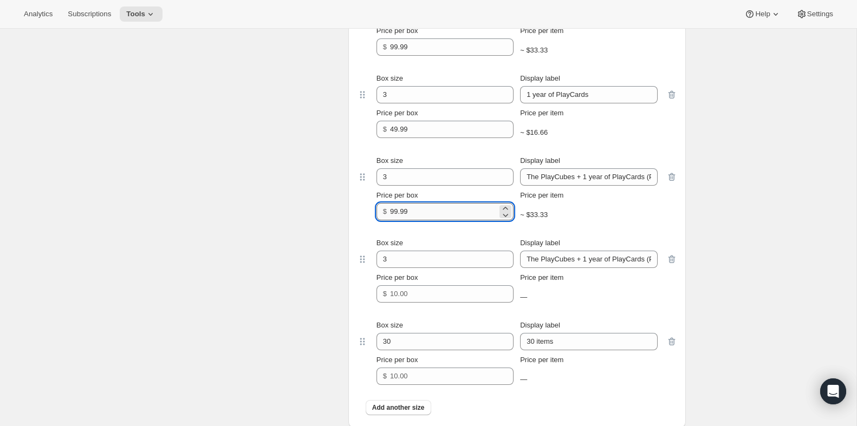
click at [433, 220] on input "99.99" at bounding box center [443, 211] width 107 height 17
click at [428, 303] on input "Price per box" at bounding box center [443, 293] width 107 height 17
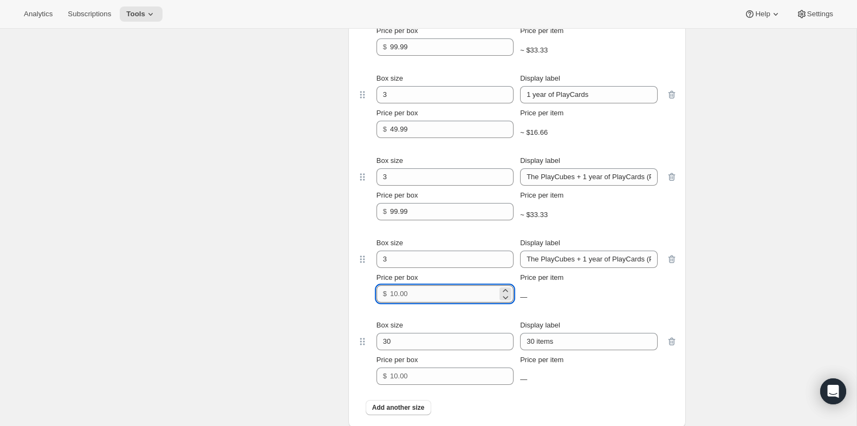
paste input "99.99"
type input "99.99"
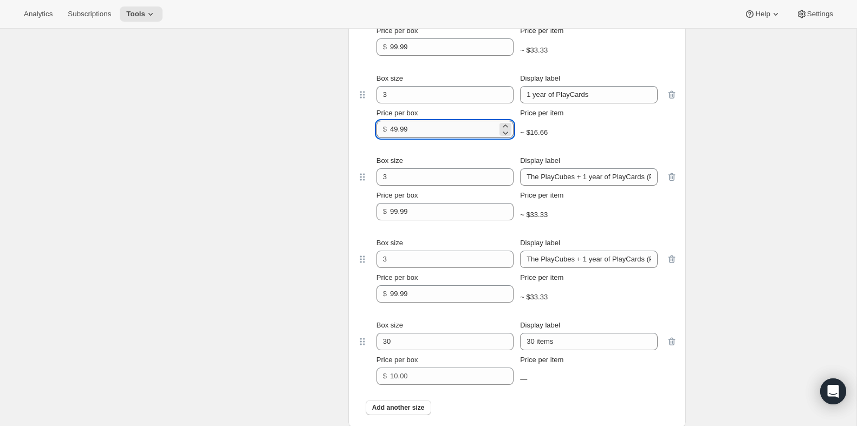
click at [441, 138] on input "49.99" at bounding box center [443, 129] width 107 height 17
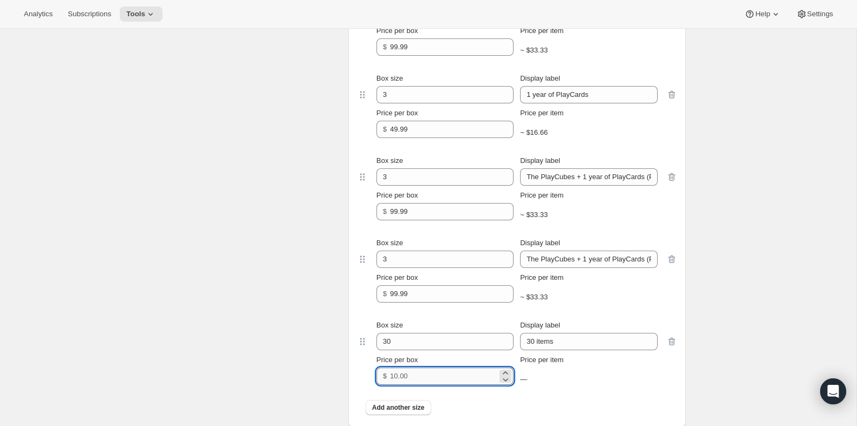
click at [418, 385] on input "Price per box" at bounding box center [443, 376] width 107 height 17
paste input "49.99"
type input "49.99"
click at [400, 266] on input "3" at bounding box center [436, 259] width 121 height 17
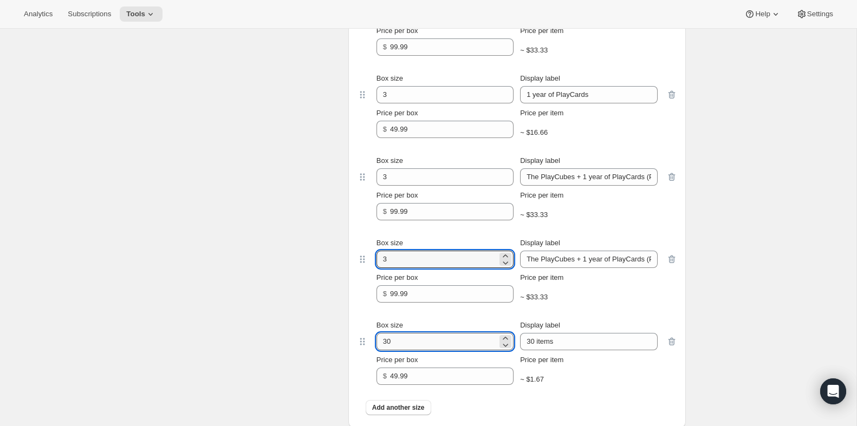
click at [403, 350] on input "30" at bounding box center [436, 341] width 121 height 17
paste input "number"
type input "3"
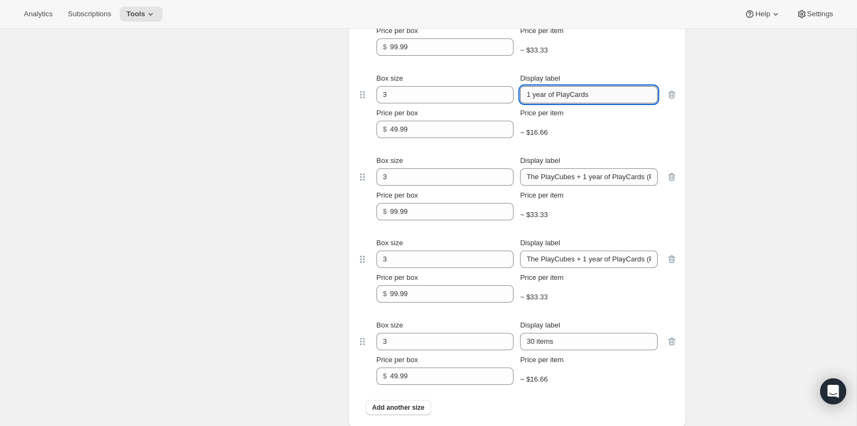
click at [573, 103] on input "1 year of PlayCards" at bounding box center [588, 94] width 137 height 17
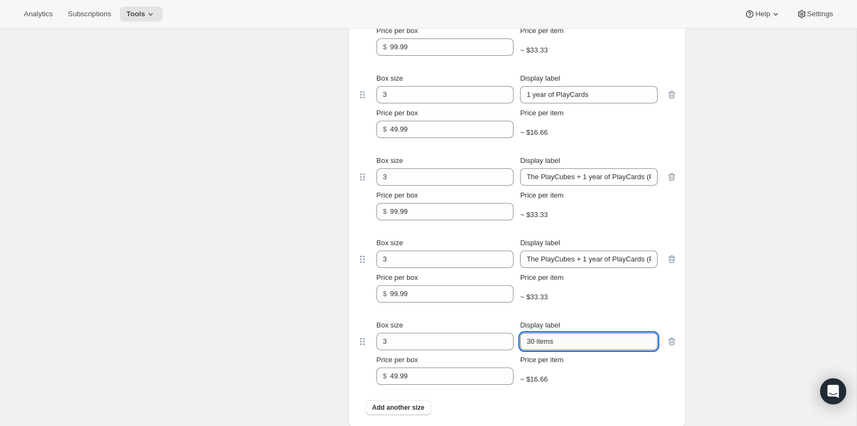
click at [548, 350] on input "30 items" at bounding box center [588, 341] width 137 height 17
paste input "1 year of PlayCard"
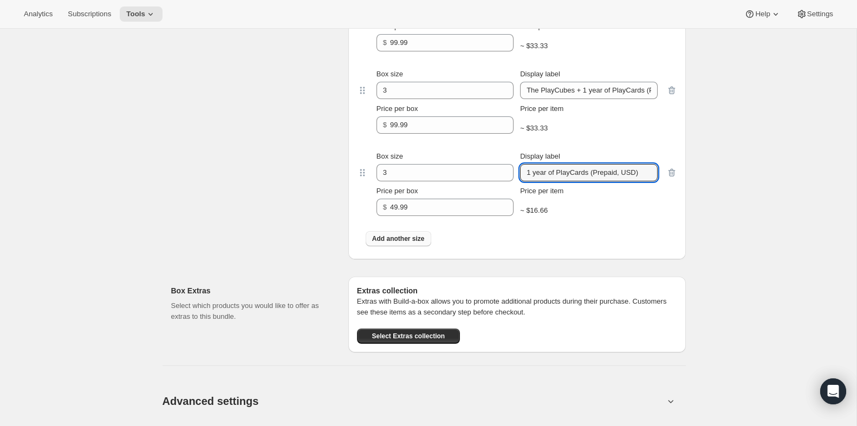
scroll to position [1084, 0]
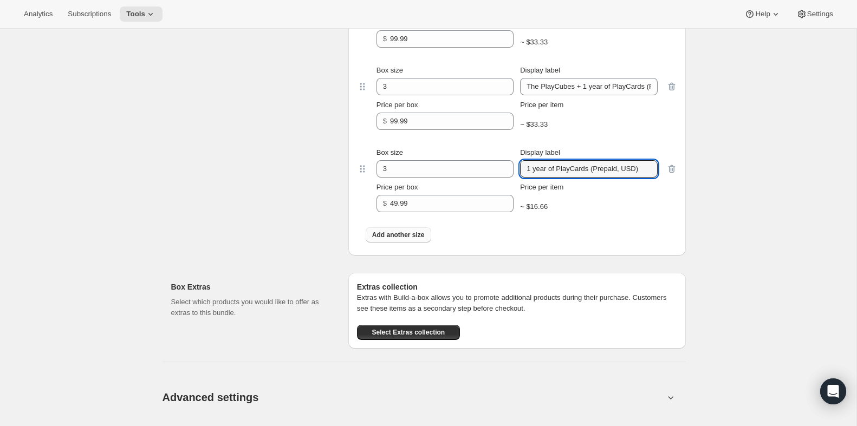
type input "1 year of PlayCards (Prepaid, USD)"
click at [402, 239] on span "Add another size" at bounding box center [398, 235] width 53 height 9
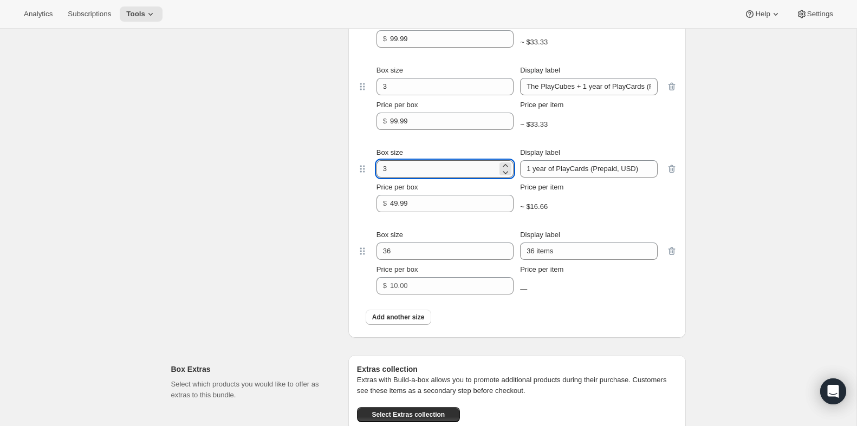
click at [410, 178] on input "3" at bounding box center [436, 168] width 121 height 17
click at [403, 260] on input "36" at bounding box center [436, 251] width 121 height 17
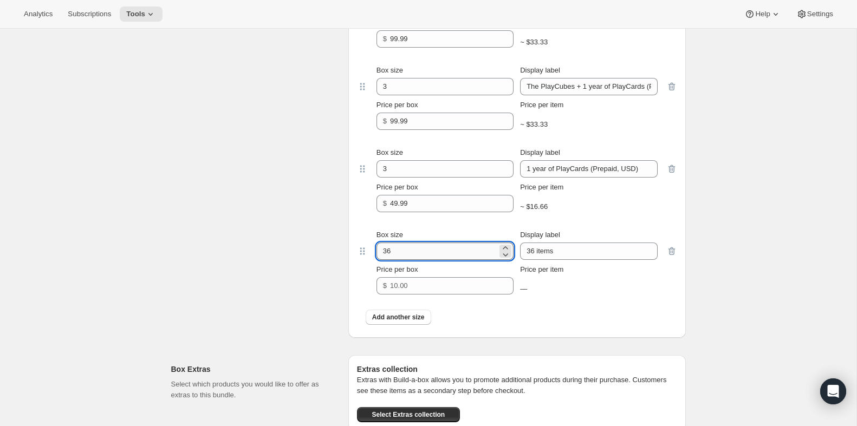
paste input "number"
type input "3"
click at [575, 178] on input "1 year of PlayCards (Prepaid, USD)" at bounding box center [588, 168] width 137 height 17
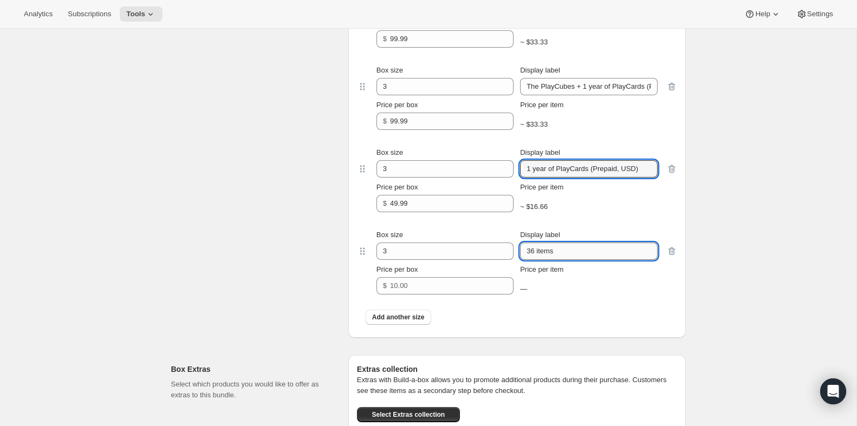
click at [567, 258] on input "36 items" at bounding box center [588, 251] width 137 height 17
paste input "1 year of PlayCards (Prepaid, USD)"
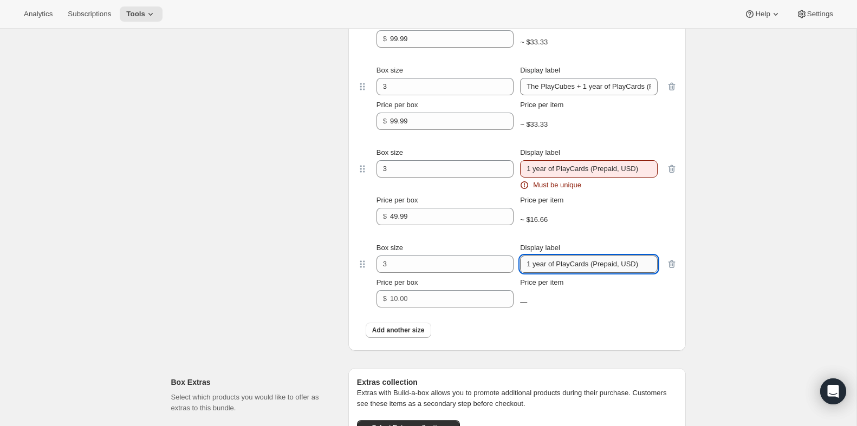
click at [631, 273] on input "1 year of PlayCards (Prepaid, USD)" at bounding box center [588, 264] width 137 height 17
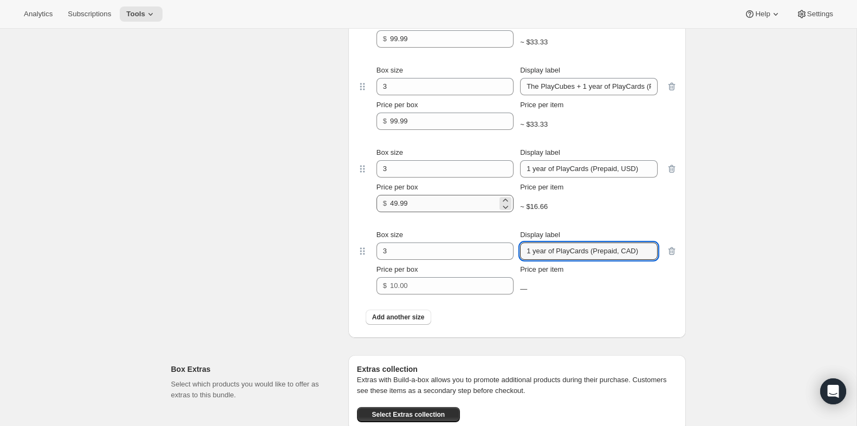
type input "1 year of PlayCards (Prepaid, CAD)"
click at [461, 212] on input "49.99" at bounding box center [443, 203] width 107 height 17
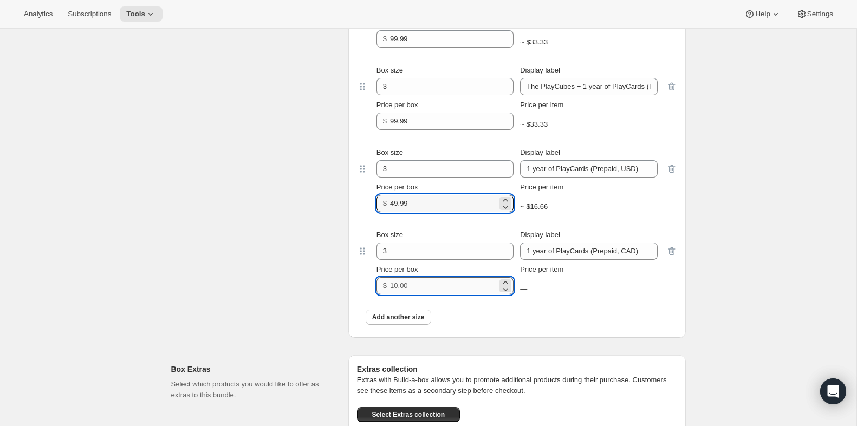
click at [448, 292] on input "Price per box" at bounding box center [443, 285] width 107 height 17
paste input "49.99"
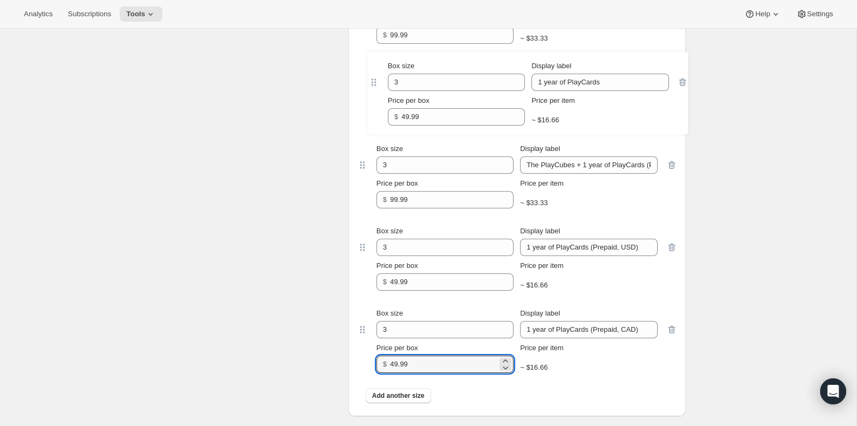
scroll to position [1005, 0]
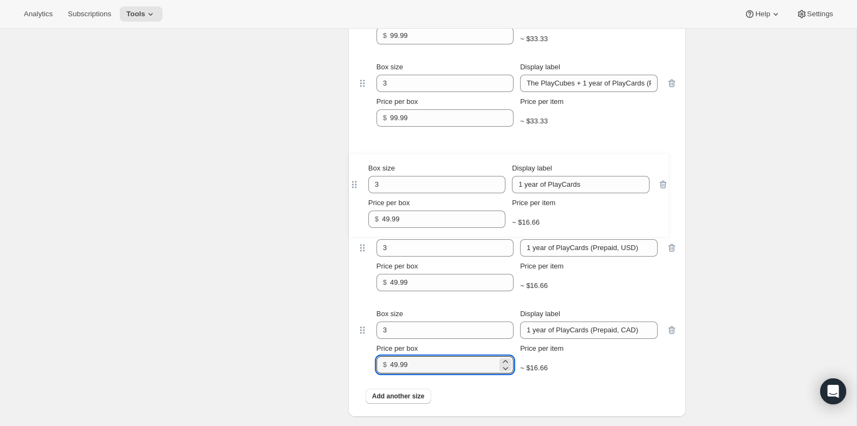
drag, startPoint x: 365, startPoint y: 187, endPoint x: 356, endPoint y: 188, distance: 8.2
click at [357, 188] on div "Box size 3 Display label The PlayCubes + 1 year of PlayCards Price per box $ 99…" at bounding box center [517, 149] width 320 height 522
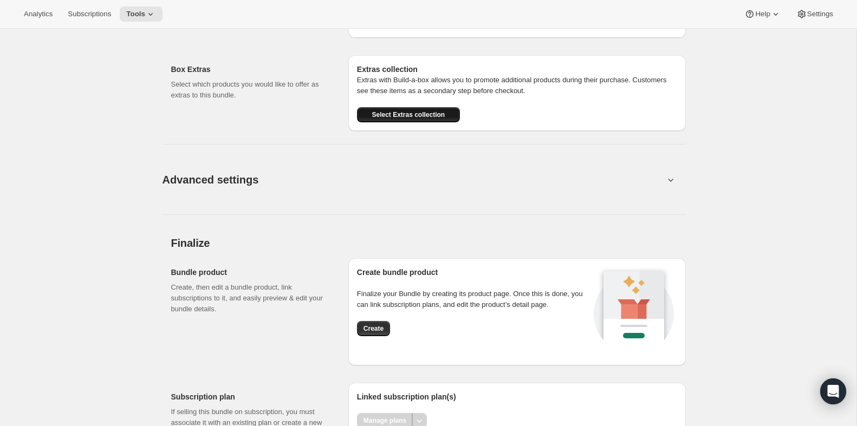
scroll to position [1439, 0]
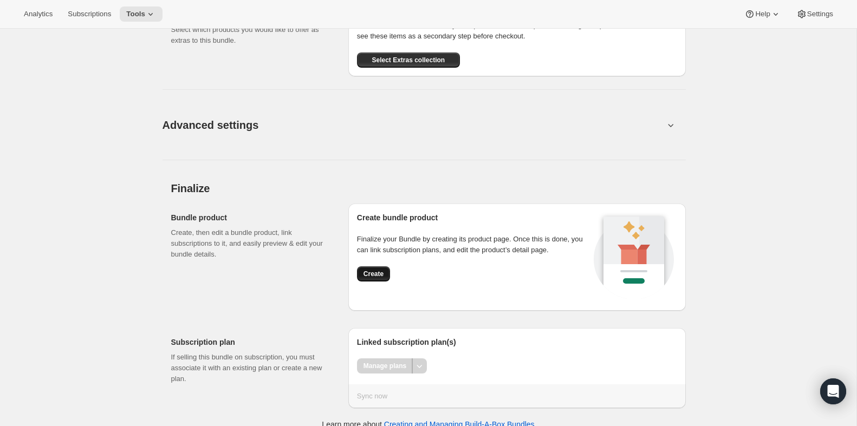
type input "49.99"
click at [367, 278] on span "Create" at bounding box center [373, 274] width 20 height 9
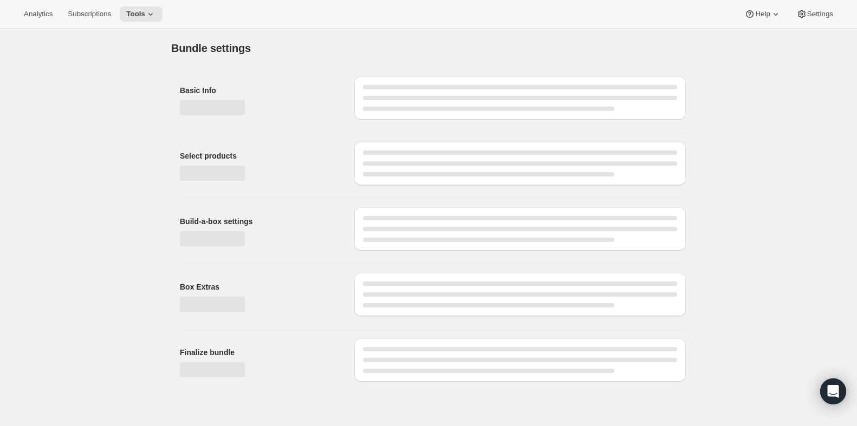
scroll to position [0, 0]
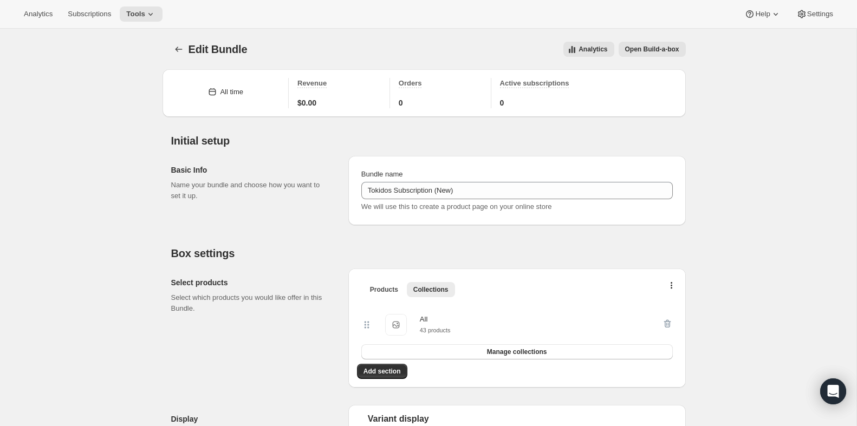
click at [659, 49] on span "Open Build-a-box" at bounding box center [652, 49] width 54 height 9
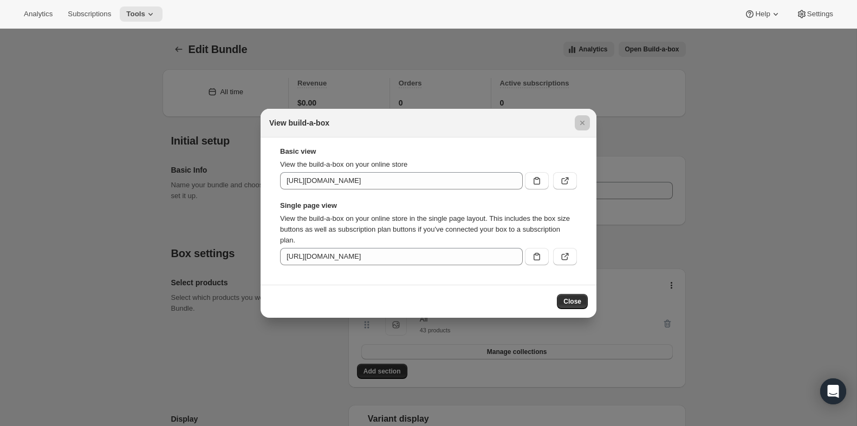
click at [744, 55] on div at bounding box center [428, 213] width 857 height 426
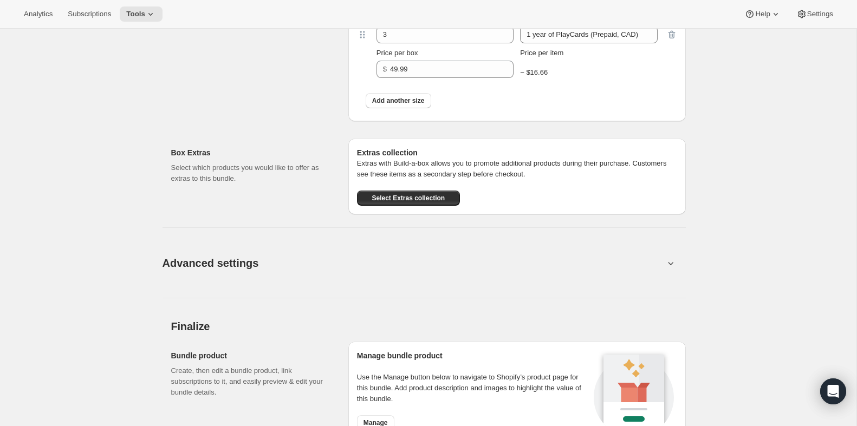
scroll to position [1146, 0]
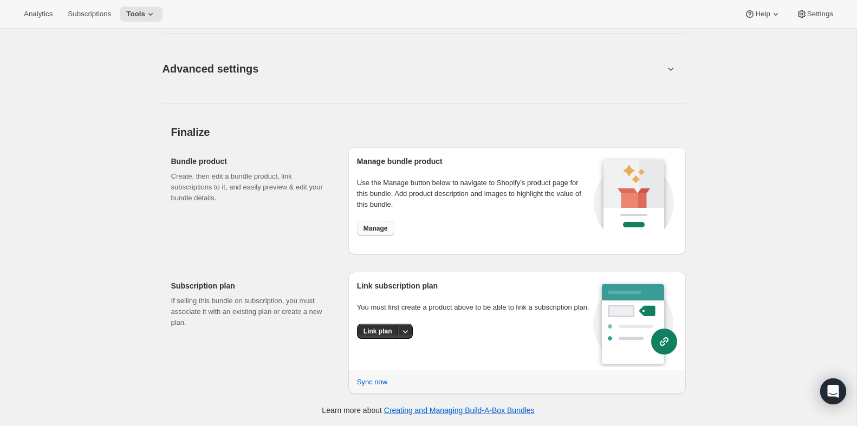
click at [375, 229] on span "Manage" at bounding box center [375, 228] width 24 height 9
click at [374, 235] on button "Manage" at bounding box center [375, 228] width 37 height 15
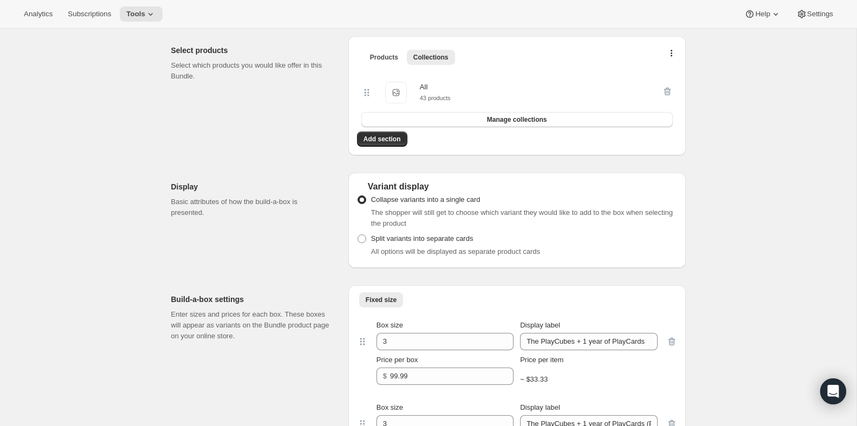
scroll to position [0, 0]
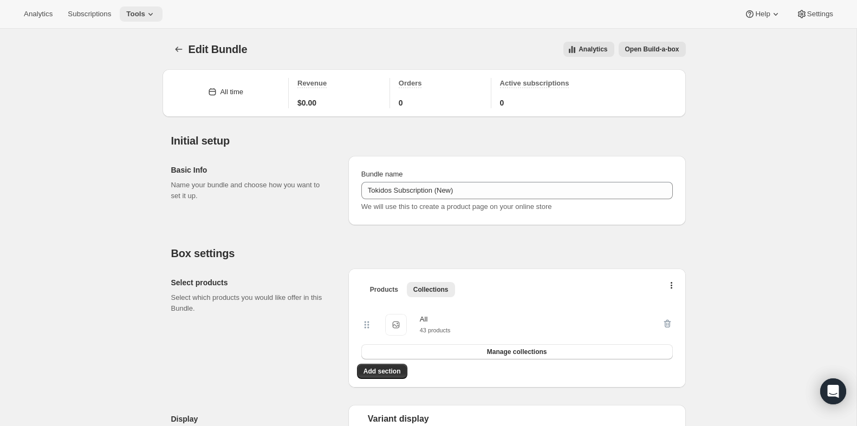
click at [150, 17] on icon at bounding box center [150, 14] width 11 height 11
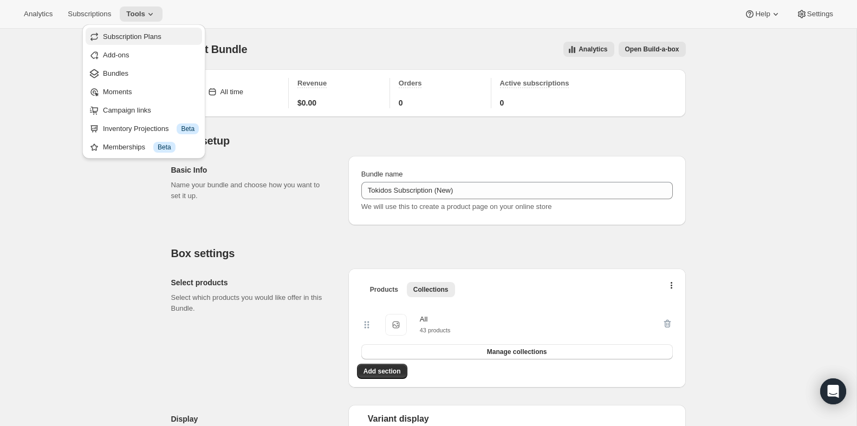
click at [136, 38] on span "Subscription Plans" at bounding box center [132, 36] width 58 height 8
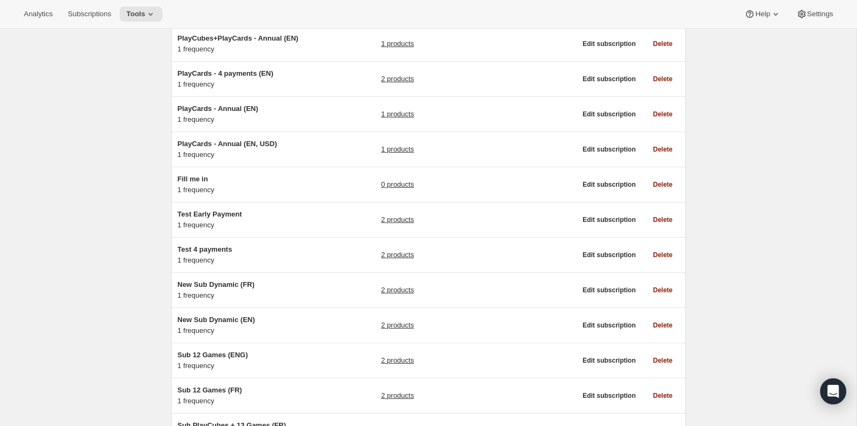
scroll to position [502, 0]
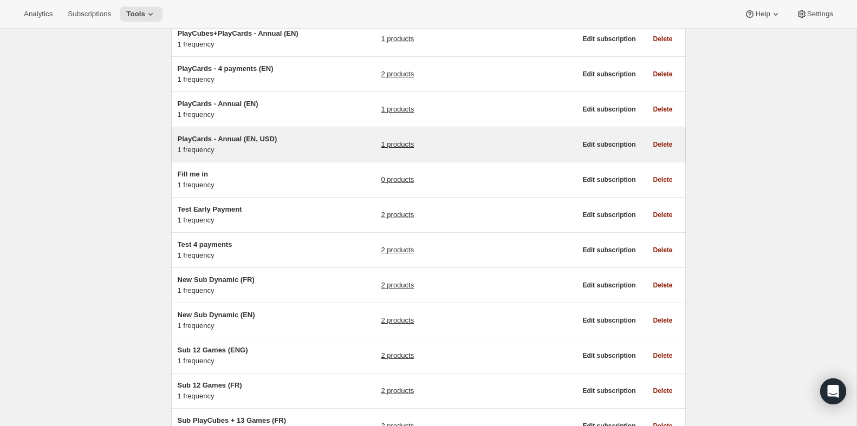
click at [293, 155] on div "PlayCards - Annual (EN, USD) 1 frequency" at bounding box center [245, 145] width 135 height 22
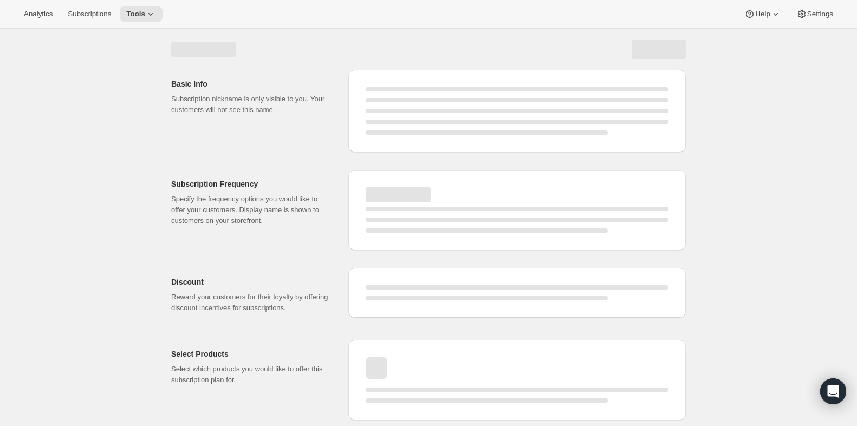
select select "WEEK"
select select "MONTH"
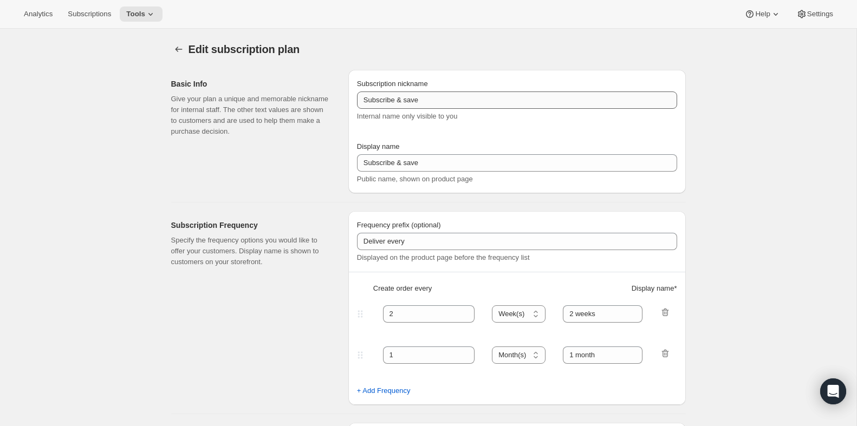
type input "PlayCards - Annual (EN, USD)"
type input "Annual (1 Payment in USD for the Year - SAVE 25%)"
select select "ENABLED"
select select "MONTH"
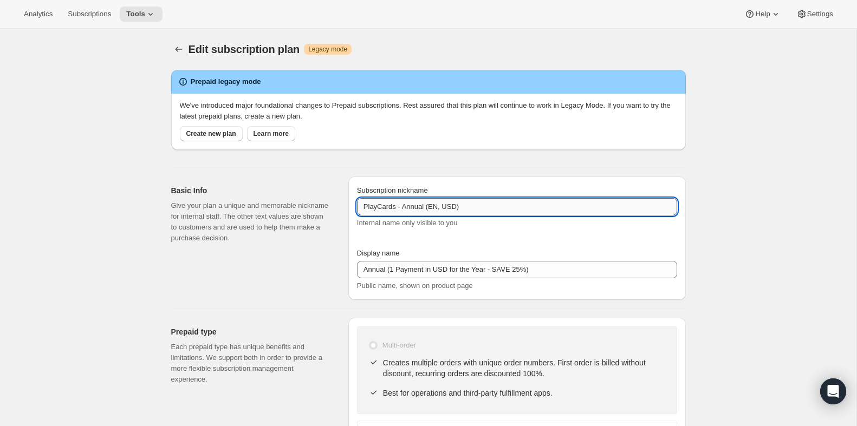
click at [485, 206] on input "PlayCards - Annual (EN, USD)" at bounding box center [517, 206] width 320 height 17
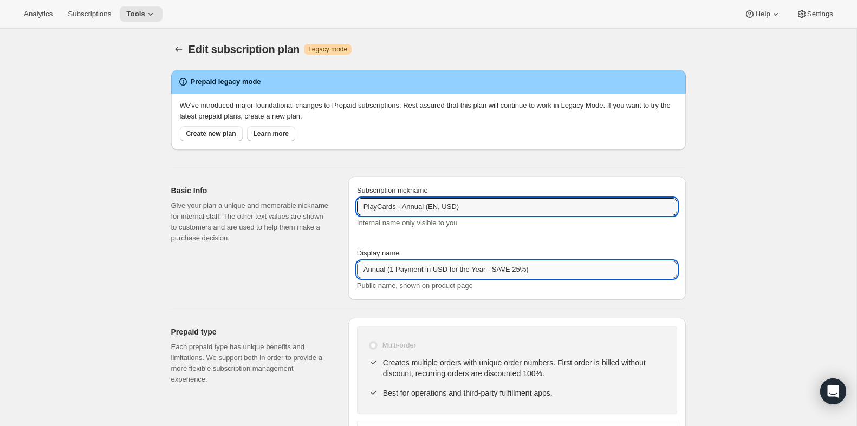
click at [469, 272] on input "Annual (1 Payment in USD for the Year - SAVE 25%)" at bounding box center [517, 269] width 320 height 17
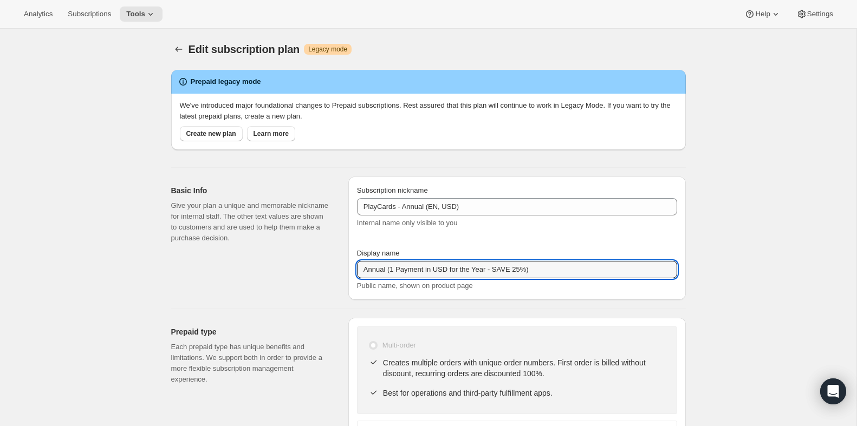
click at [226, 214] on p "Give your plan a unique and memorable nickname for internal staff. The other te…" at bounding box center [251, 221] width 160 height 43
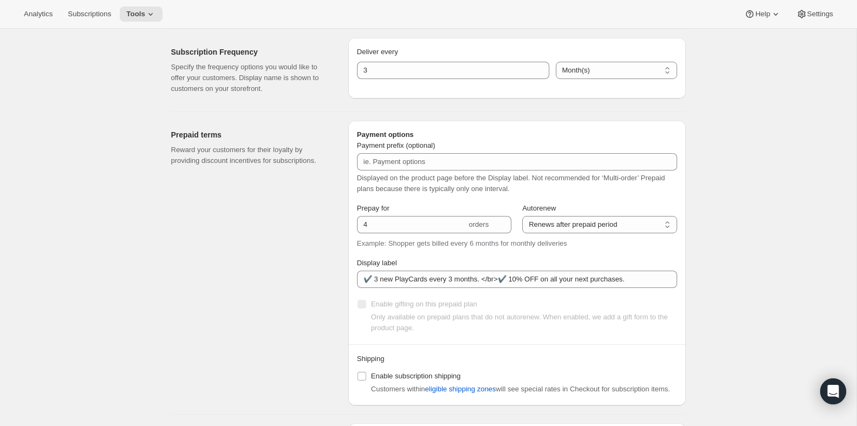
scroll to position [518, 0]
click at [430, 287] on div "Enable gifting on this prepaid plan Only available on prepaid plans that do not…" at bounding box center [517, 309] width 320 height 45
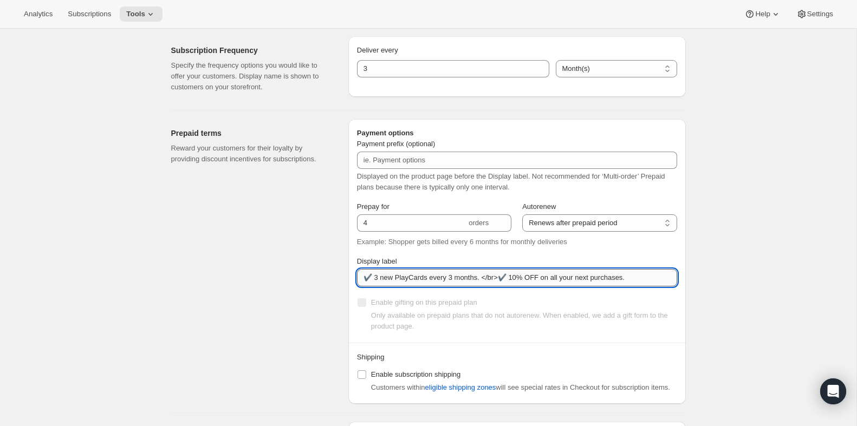
click at [434, 281] on input "✔️ 3 new PlayCards every 3 months. </br>✔️ 10% OFF on all your next purchases." at bounding box center [517, 277] width 320 height 17
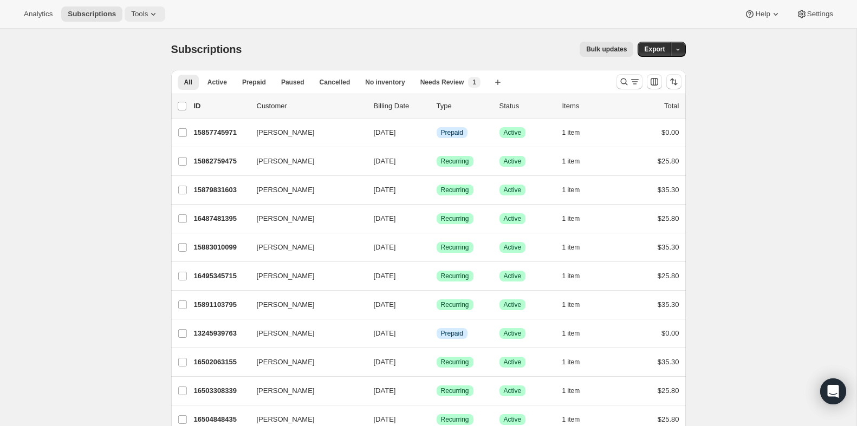
click at [142, 10] on span "Tools" at bounding box center [139, 14] width 17 height 9
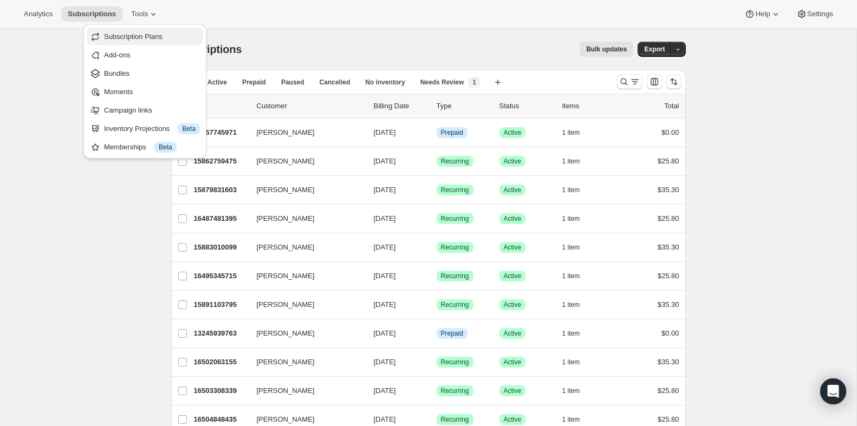
click at [131, 36] on span "Subscription Plans" at bounding box center [133, 36] width 58 height 8
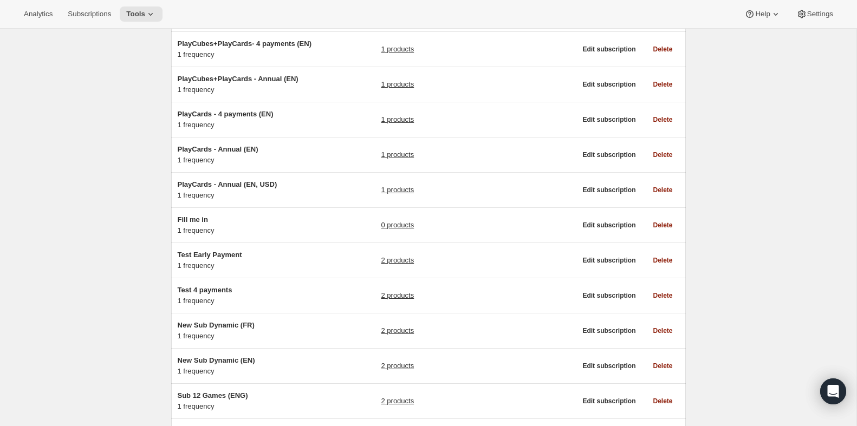
scroll to position [459, 0]
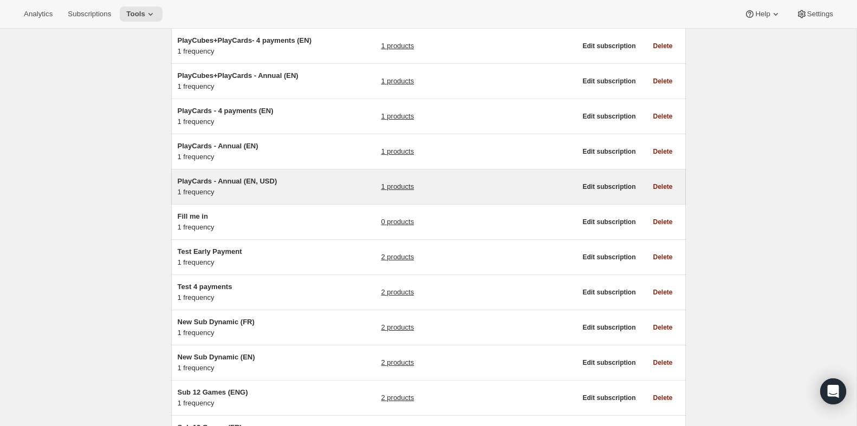
click at [252, 198] on div "PlayCards - Annual (EN, USD) 1 frequency" at bounding box center [245, 187] width 135 height 22
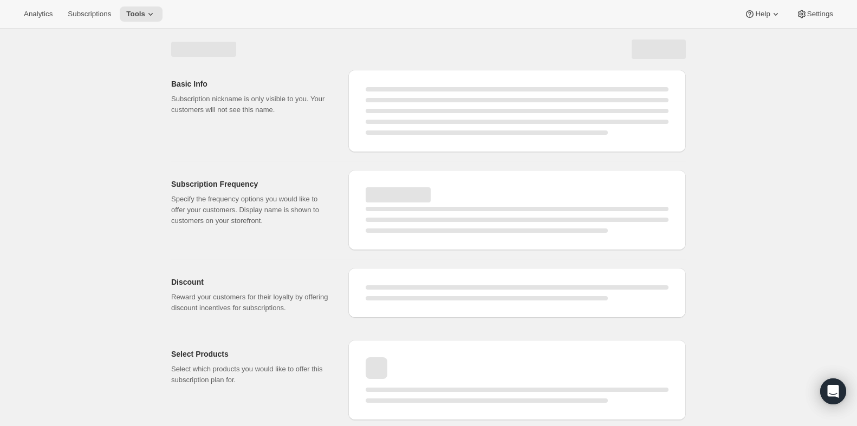
select select "WEEK"
select select "MONTH"
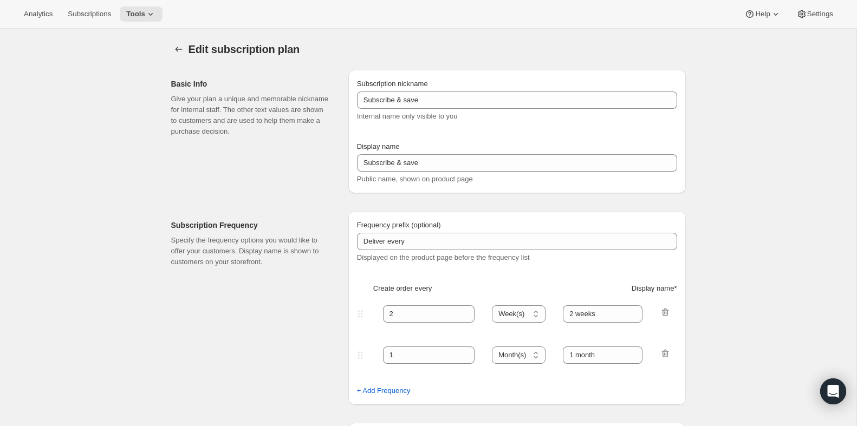
type input "PlayCards - Annual (EN, USD)"
type input "Annual (1 Payment in USD for the Year - SAVE 25%)"
select select "ENABLED"
select select "MONTH"
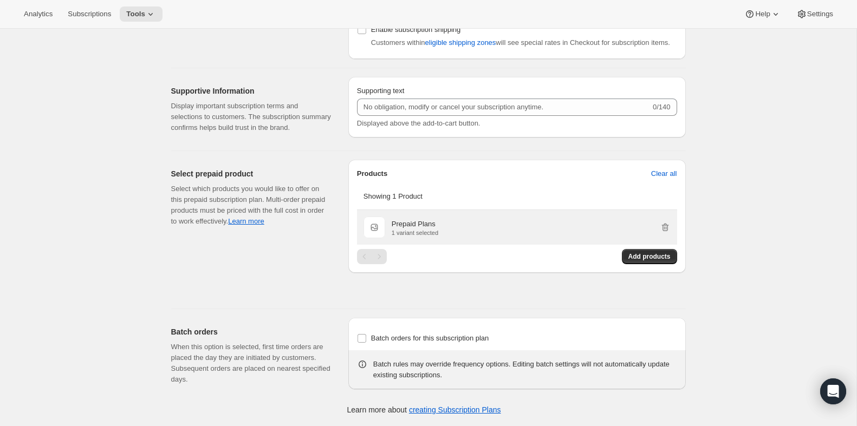
scroll to position [880, 0]
click at [665, 231] on icon "button" at bounding box center [665, 227] width 11 height 11
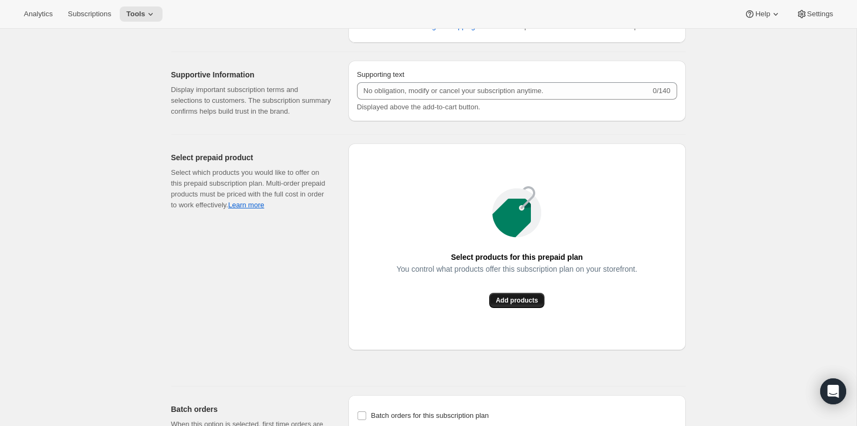
click at [524, 305] on span "Add products" at bounding box center [517, 300] width 42 height 9
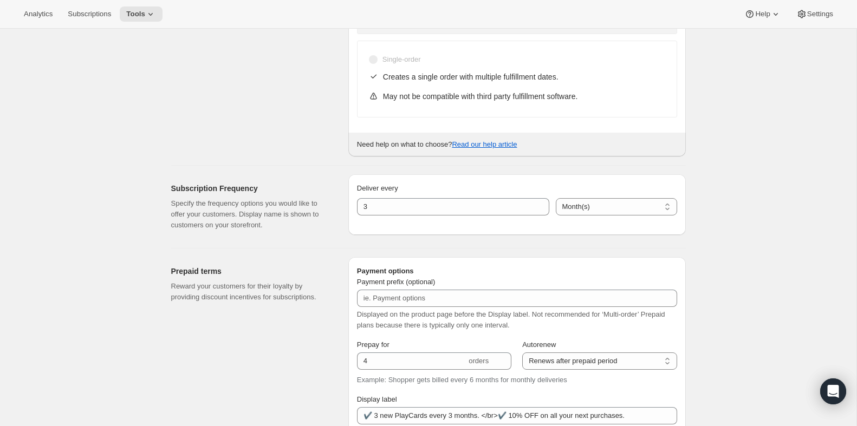
scroll to position [0, 0]
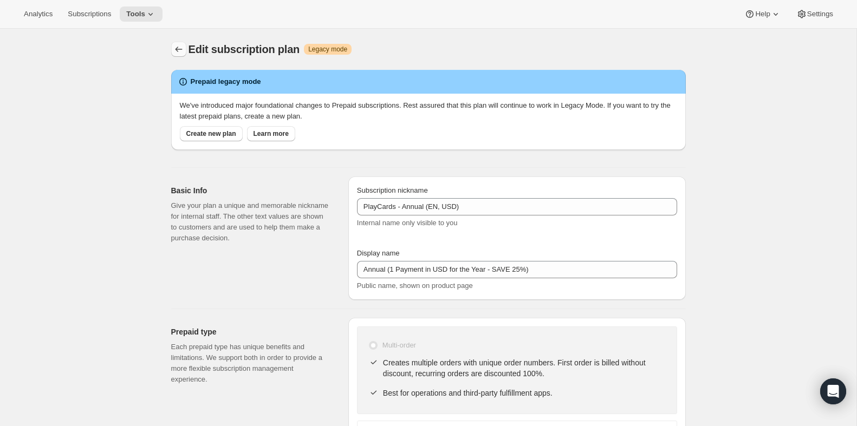
click at [177, 48] on icon "Subscription plans" at bounding box center [178, 49] width 11 height 11
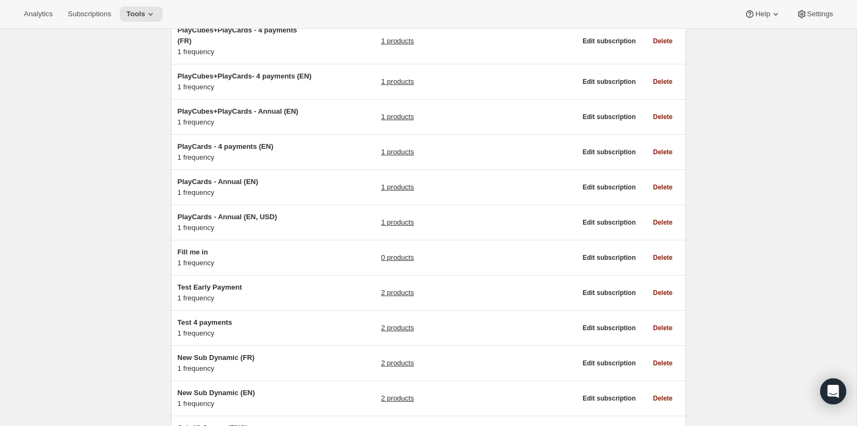
scroll to position [424, 0]
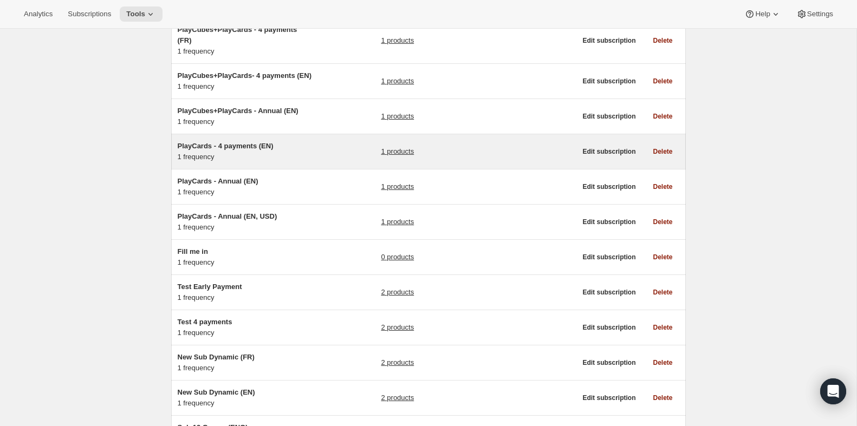
click at [307, 162] on div "PlayCards - 4 payments (EN) 1 frequency" at bounding box center [245, 152] width 135 height 22
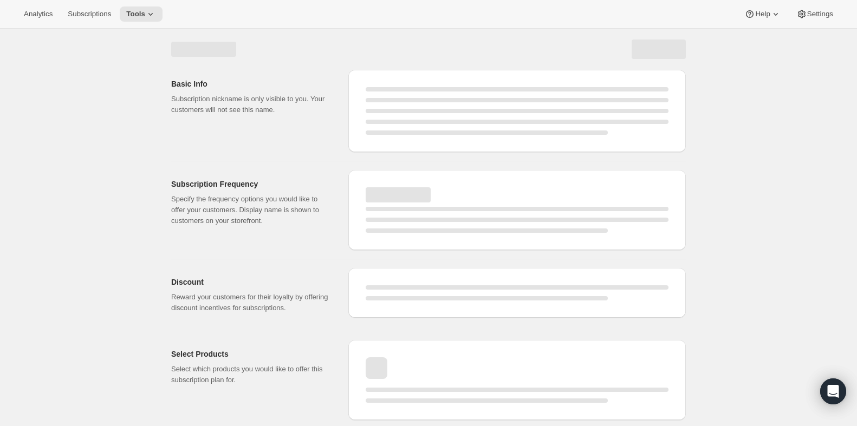
select select "WEEK"
select select "MONTH"
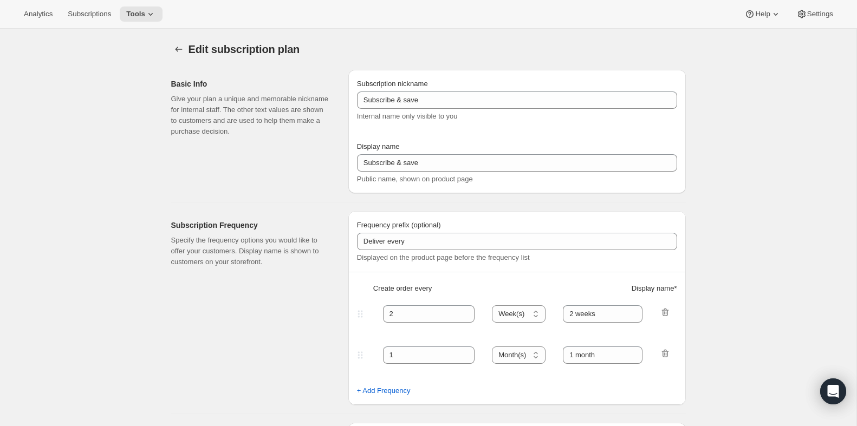
type input "PlayCards - 4 payments (EN)"
type input "Every 3 months (Quarterly)"
type input "3"
type input "✔️ 3 new PlayCards every months"
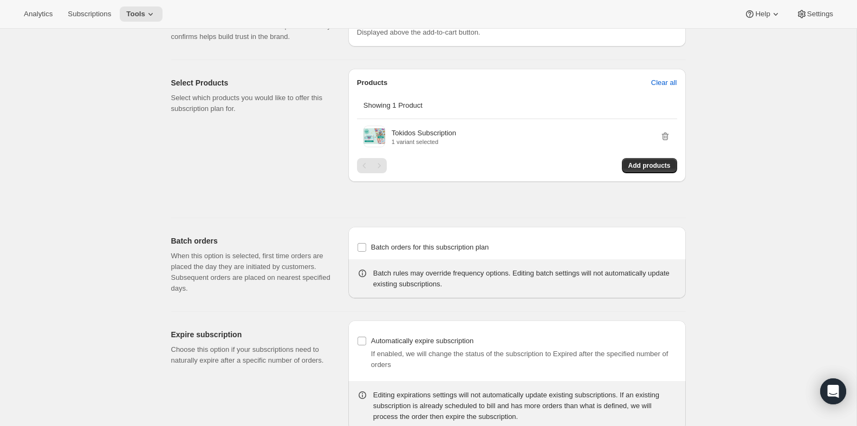
scroll to position [632, 0]
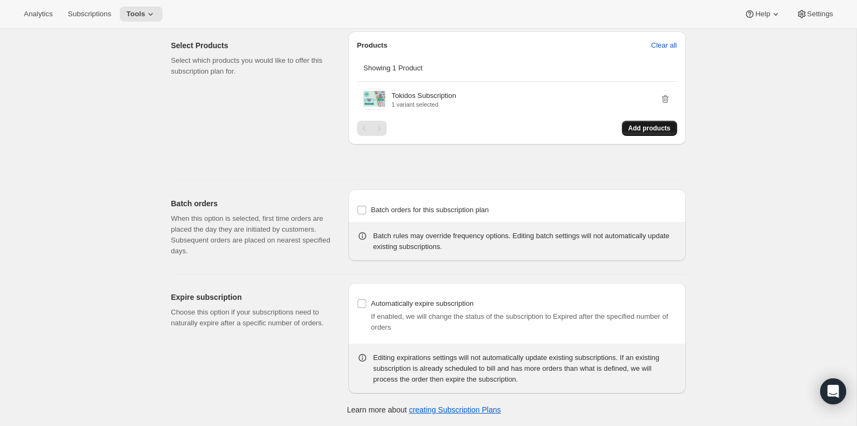
click at [665, 130] on span "Add products" at bounding box center [649, 128] width 42 height 9
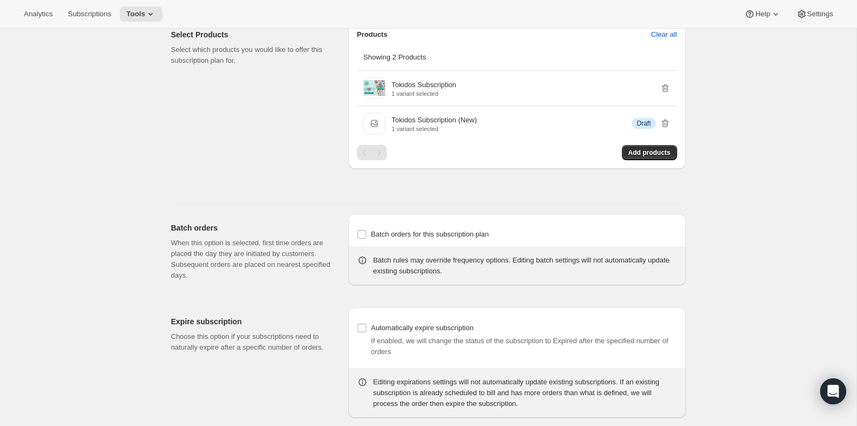
scroll to position [0, 0]
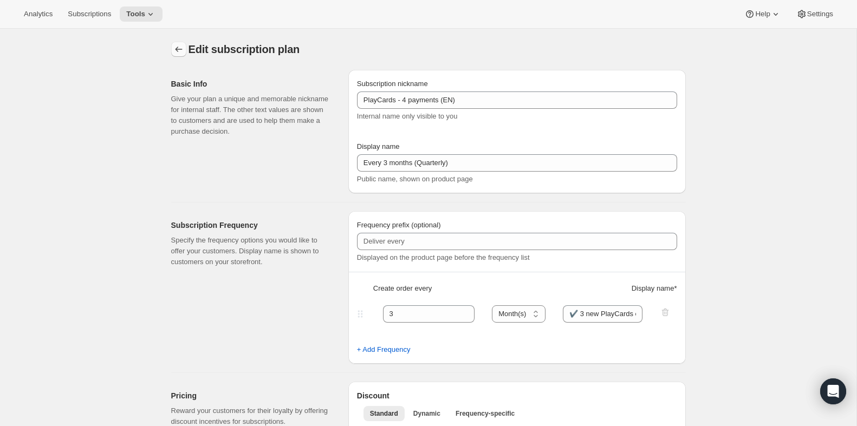
click at [177, 44] on icon "Subscription plans" at bounding box center [178, 49] width 11 height 11
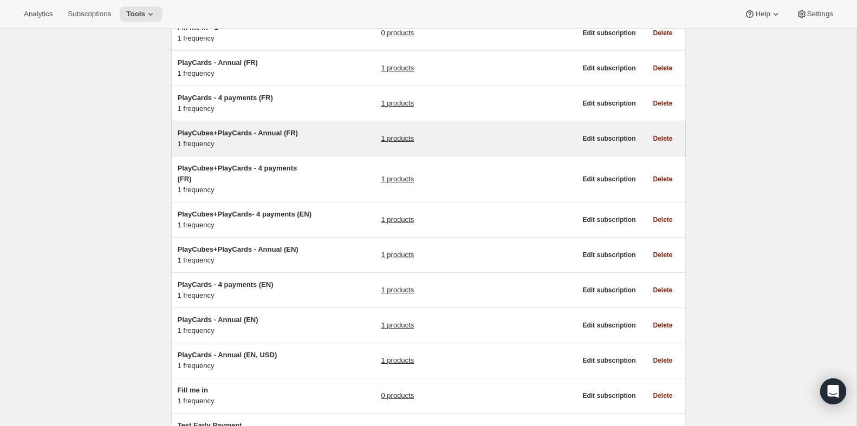
scroll to position [289, 0]
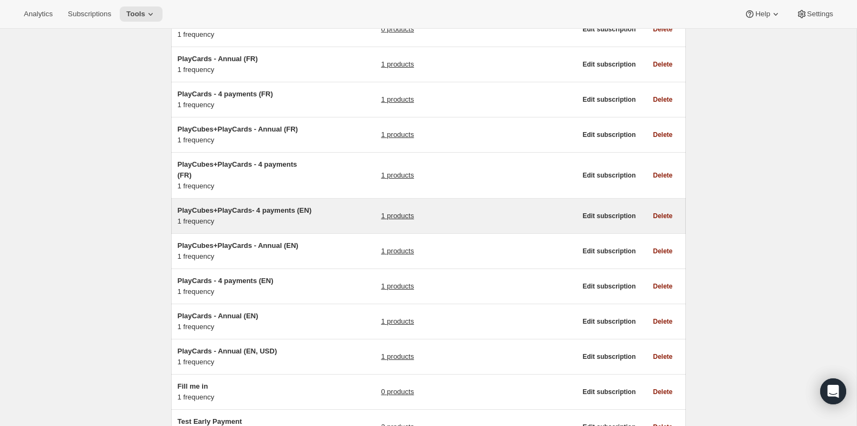
click at [337, 217] on div "PlayCubes+PlayCards- 4 payments (EN) 1 frequency 1 products" at bounding box center [377, 216] width 399 height 22
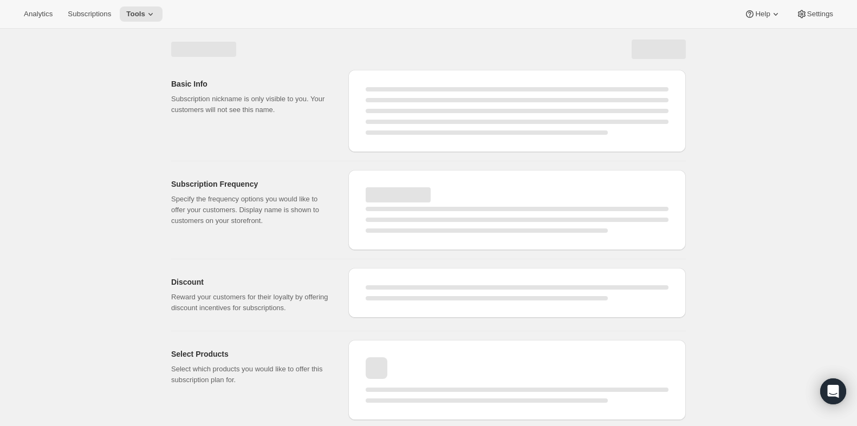
select select "WEEK"
select select "MONTH"
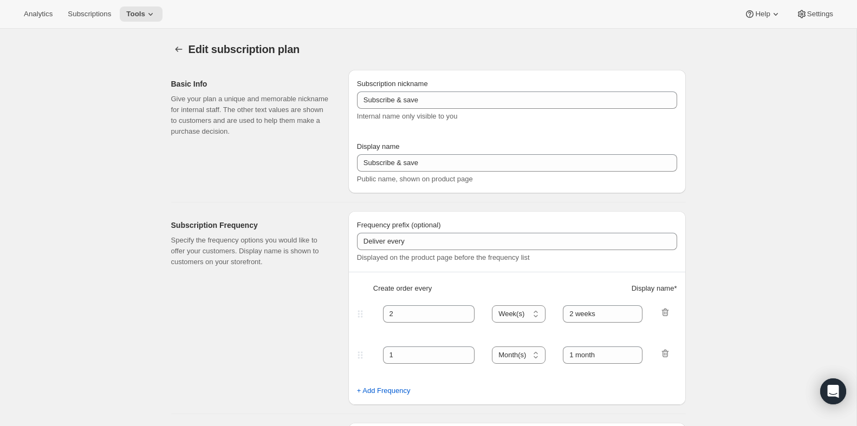
type input "PlayCubes+PlayCards- 4 payments (EN)"
type input "Every 3 months (Quarterly)"
type input "✔️ PlayCubes in first delivery (value $199)."
type input "3"
type input "✔️ 3 new PlayCards delivered every 3 months."
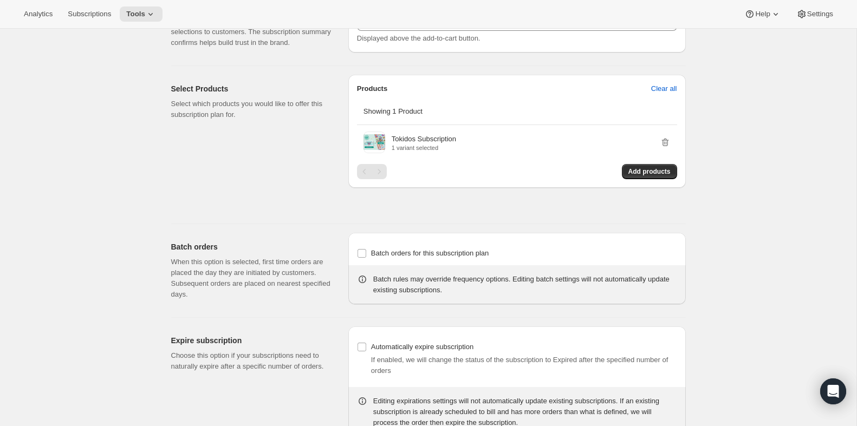
scroll to position [574, 0]
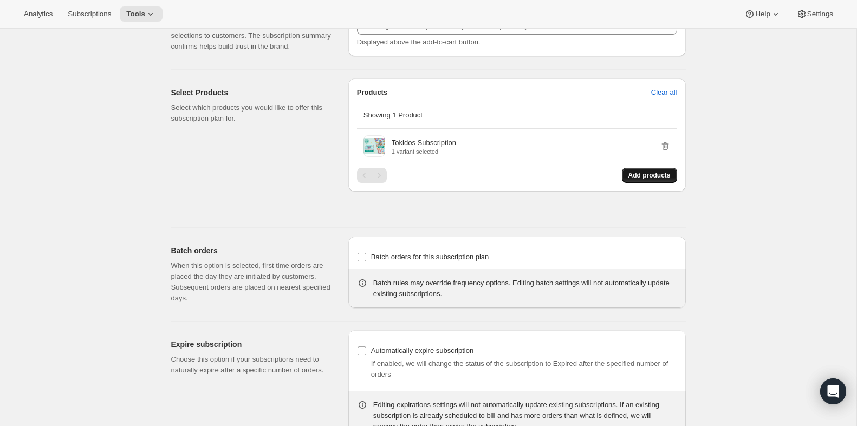
click at [639, 180] on span "Add products" at bounding box center [649, 175] width 42 height 9
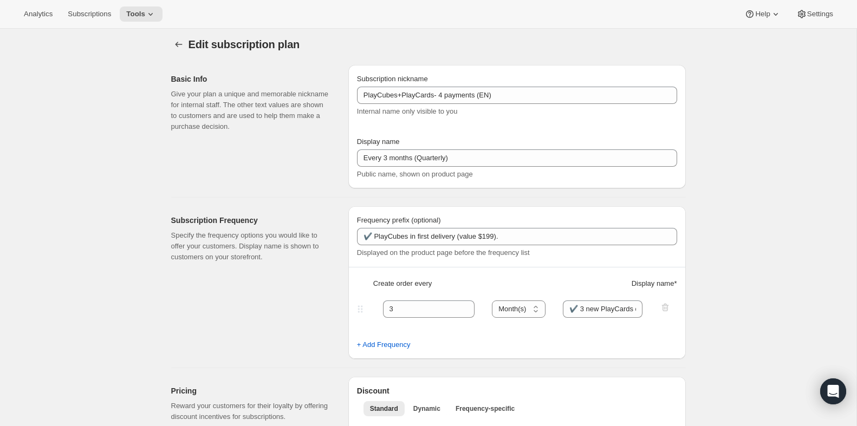
scroll to position [0, 0]
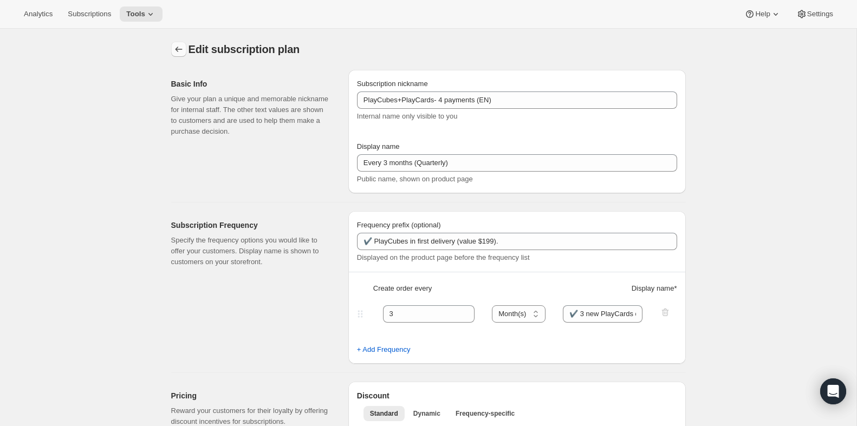
click at [179, 48] on icon "Subscription plans" at bounding box center [178, 49] width 11 height 11
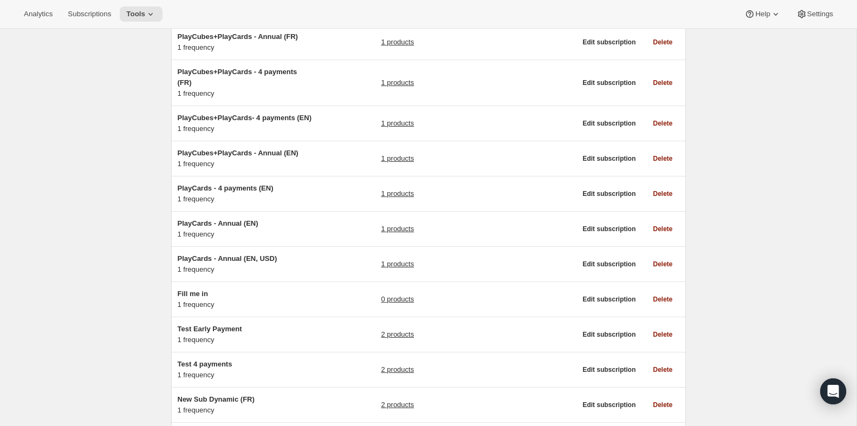
scroll to position [386, 0]
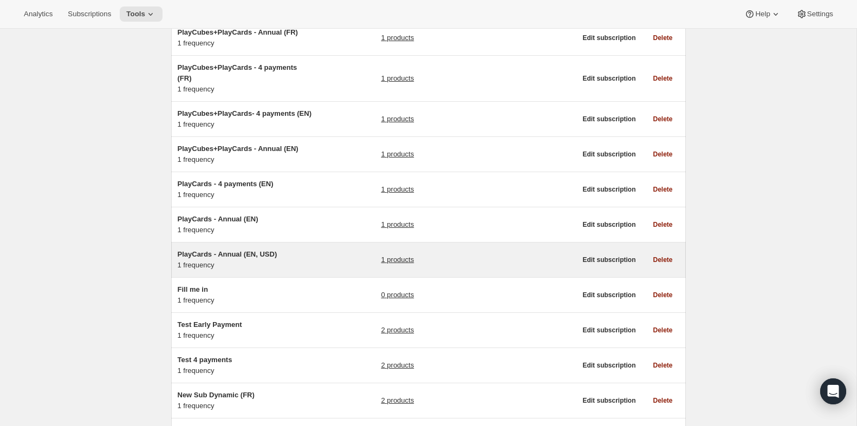
click at [334, 256] on div "PlayCards - Annual (EN, USD) 1 frequency 1 products Edit subscription Delete" at bounding box center [428, 260] width 515 height 35
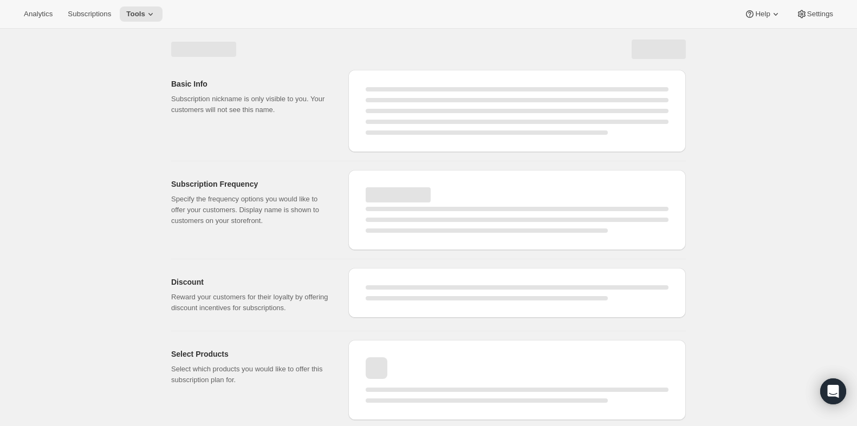
select select "WEEK"
select select "MONTH"
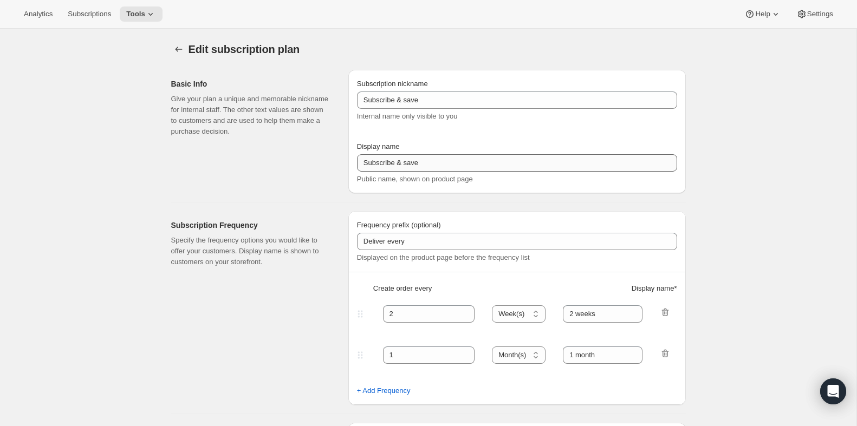
type input "PlayCards - Annual (EN, USD)"
type input "Annual (1 Payment in USD for the Year - SAVE 25%)"
select select "ENABLED"
select select "MONTH"
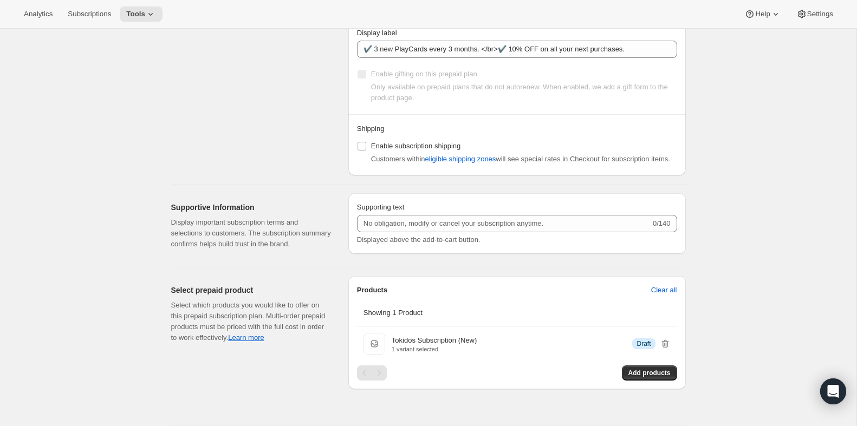
scroll to position [885, 0]
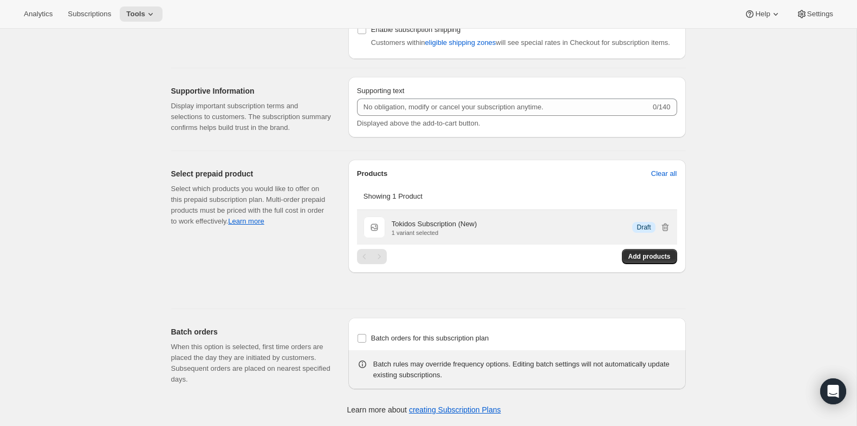
click at [565, 224] on div "Tokidos Subscription (New) 1 variant selected Info Draft" at bounding box center [531, 227] width 279 height 17
click at [663, 230] on icon "button" at bounding box center [665, 227] width 11 height 11
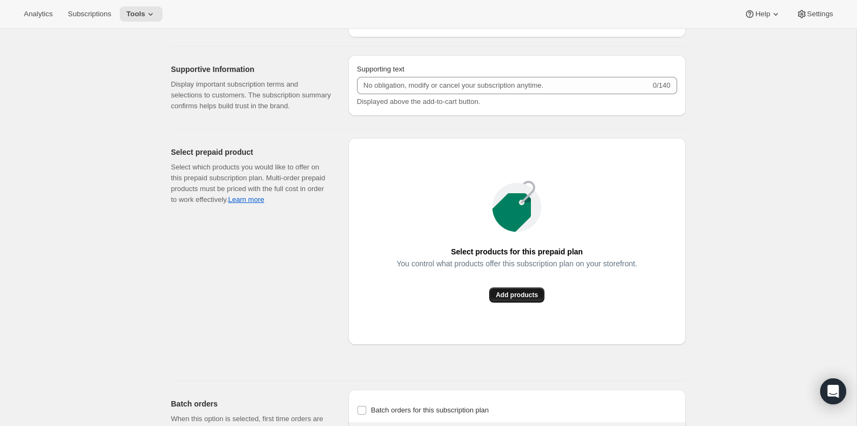
click at [503, 300] on span "Add products" at bounding box center [517, 295] width 42 height 9
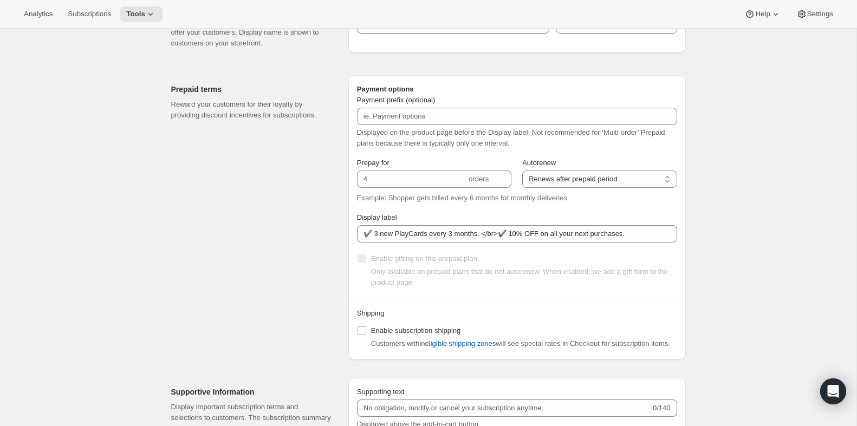
scroll to position [0, 0]
